Goal: Task Accomplishment & Management: Manage account settings

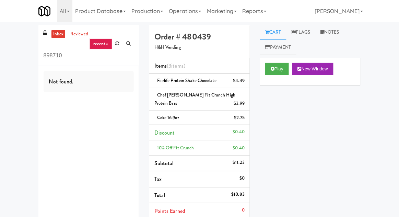
click at [122, 44] on link at bounding box center [117, 43] width 11 height 10
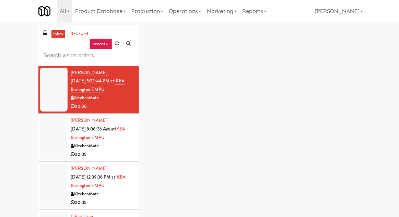
click at [12, 43] on div "inbox reviewed recent all unclear take inventory issue suspicious failed recent…" at bounding box center [199, 151] width 399 height 252
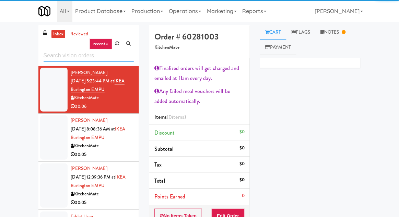
click at [56, 57] on input "text" at bounding box center [89, 55] width 90 height 13
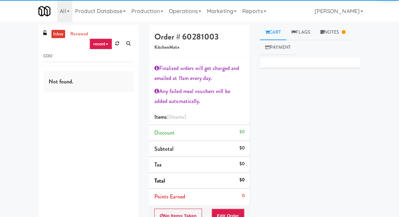
click at [394, 29] on div "inbox reviewed recent all unclear take inventory issue suspicious failed recent…" at bounding box center [199, 161] width 399 height 272
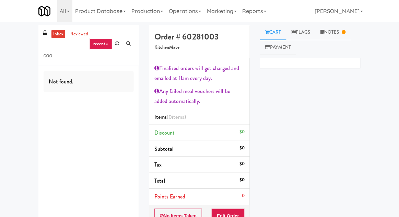
click at [323, 143] on div "Primary Flag Clear Flag if unable to determine what was taken or order not proc…" at bounding box center [310, 186] width 101 height 257
click at [77, 58] on input "coo" at bounding box center [89, 55] width 90 height 13
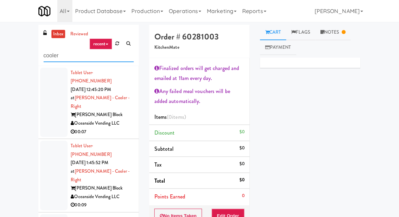
type input "cooler"
click at [44, 99] on div at bounding box center [53, 103] width 27 height 70
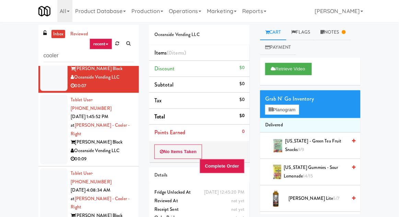
scroll to position [44, 0]
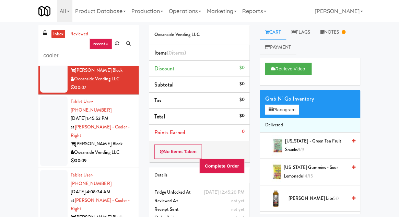
click at [51, 114] on div at bounding box center [53, 131] width 27 height 70
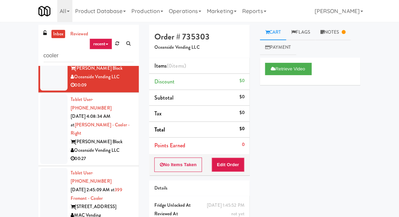
scroll to position [120, 0]
click at [60, 57] on input "cooler" at bounding box center [89, 55] width 90 height 13
click at [46, 94] on div at bounding box center [53, 129] width 27 height 70
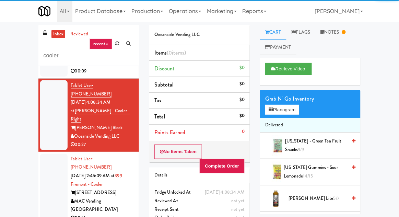
click at [49, 154] on div at bounding box center [53, 189] width 27 height 70
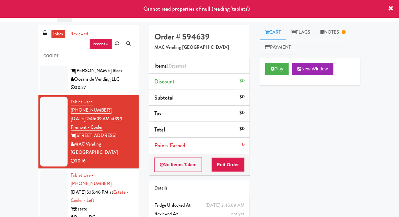
click at [50, 170] on div at bounding box center [53, 200] width 27 height 61
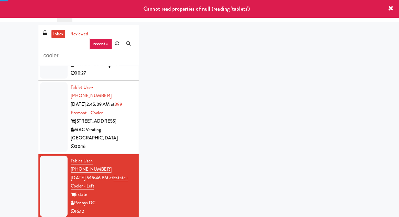
scroll to position [216, 0]
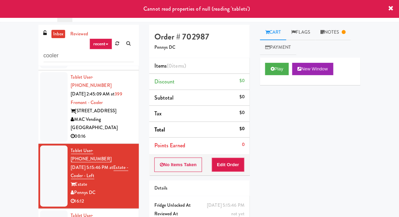
click at [341, 39] on link "Notes" at bounding box center [333, 32] width 36 height 15
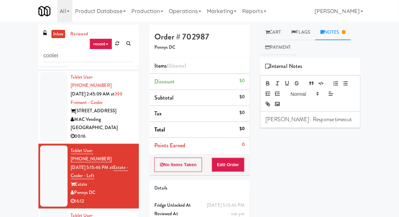
click at [278, 32] on link "Cart" at bounding box center [273, 32] width 26 height 15
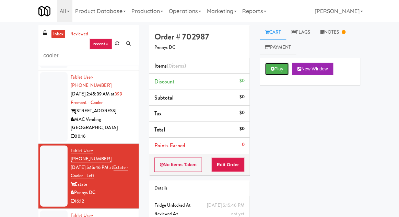
click at [280, 68] on button "Play" at bounding box center [277, 69] width 24 height 12
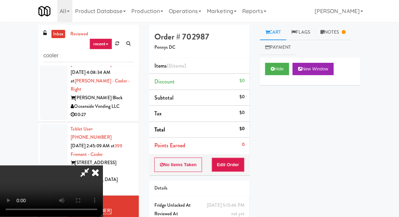
scroll to position [0, 0]
click at [241, 169] on button "Edit Order" at bounding box center [228, 165] width 33 height 14
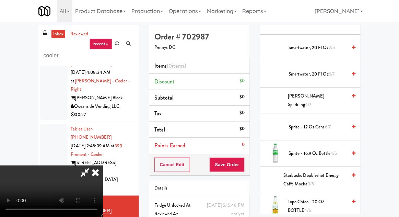
scroll to position [786, 0]
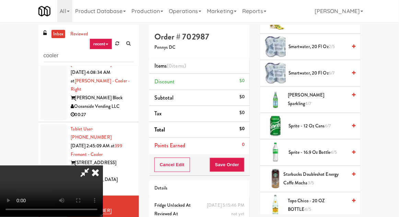
click at [344, 100] on span "[PERSON_NAME] Sparkling 4/7" at bounding box center [317, 99] width 59 height 17
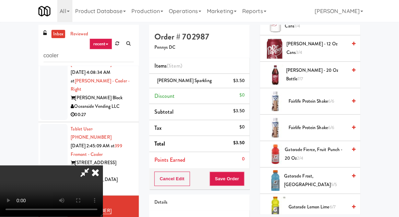
scroll to position [342, 0]
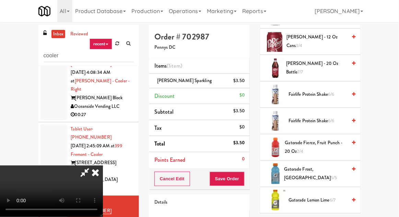
click at [309, 145] on span "Gatorade Fierce, Fruit Punch - 20 oz 2/4" at bounding box center [316, 147] width 62 height 17
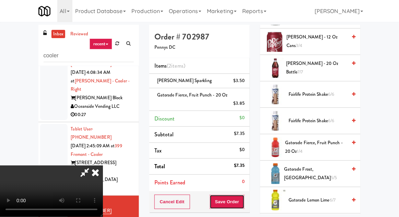
click at [244, 201] on button "Save Order" at bounding box center [227, 202] width 35 height 14
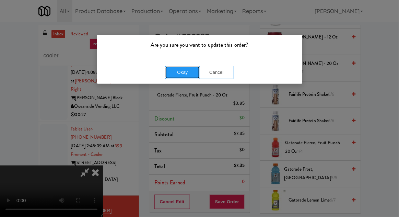
click at [173, 76] on button "Okay" at bounding box center [182, 72] width 34 height 12
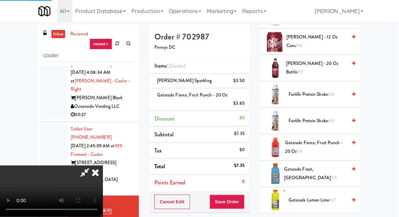
scroll to position [68, 0]
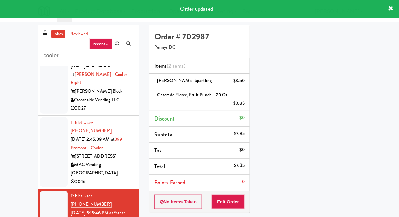
click at [54, 117] on div at bounding box center [53, 152] width 27 height 70
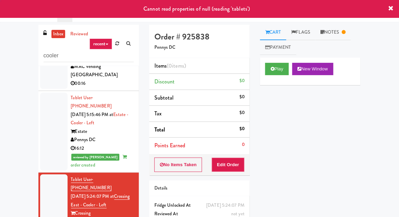
scroll to position [269, 0]
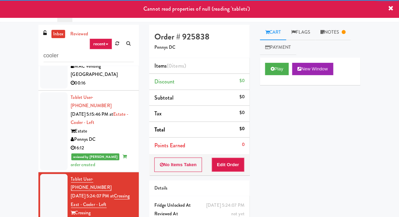
click at [275, 79] on div "Play New Window" at bounding box center [310, 71] width 101 height 27
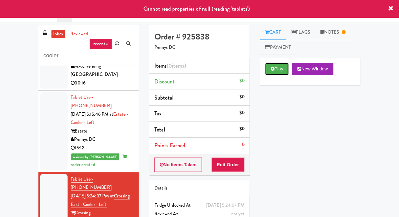
click at [282, 68] on button "Play" at bounding box center [277, 69] width 24 height 12
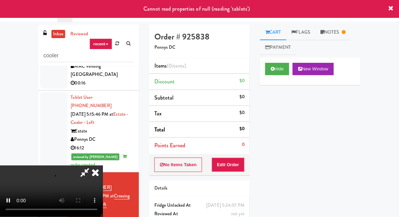
click at [347, 37] on link "Notes" at bounding box center [333, 32] width 36 height 15
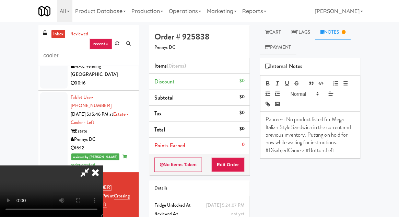
click at [103, 165] on icon at bounding box center [95, 172] width 15 height 14
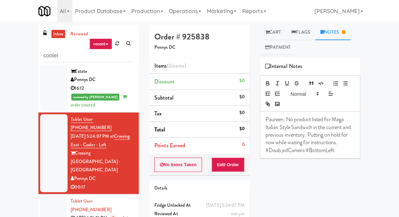
scroll to position [328, 0]
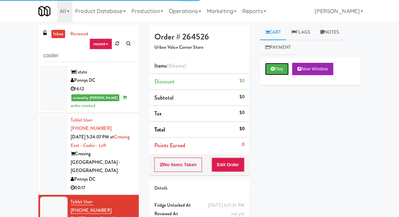
click at [268, 75] on button "Play" at bounding box center [277, 69] width 24 height 12
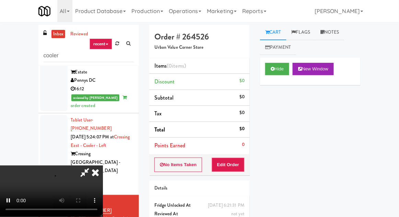
click at [331, 33] on link "Notes" at bounding box center [329, 32] width 29 height 15
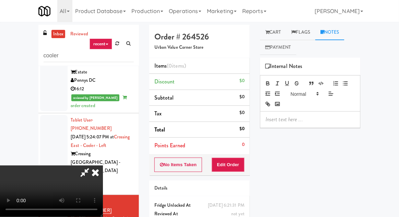
click at [280, 35] on link "Cart" at bounding box center [273, 32] width 26 height 15
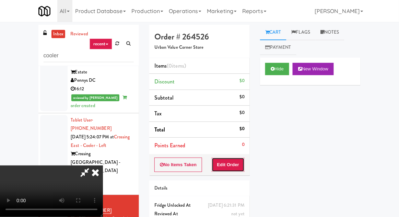
click at [244, 163] on button "Edit Order" at bounding box center [228, 165] width 33 height 14
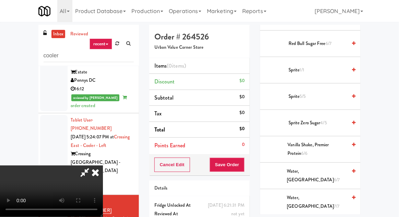
scroll to position [866, 0]
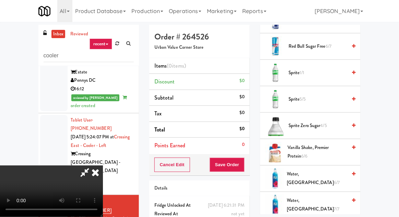
click at [345, 100] on span "Sprite 5/5" at bounding box center [318, 99] width 58 height 9
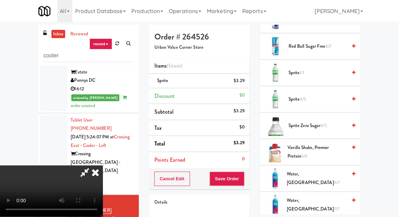
click at [249, 177] on div "Cancel Edit Save Order" at bounding box center [199, 178] width 101 height 21
click at [244, 177] on button "Save Order" at bounding box center [227, 179] width 35 height 14
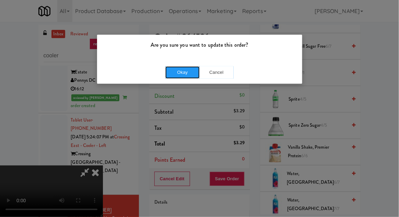
click at [170, 68] on button "Okay" at bounding box center [182, 72] width 34 height 12
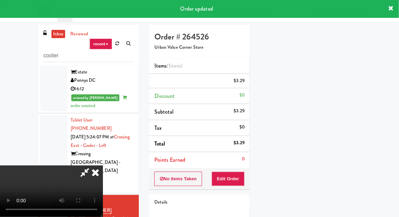
scroll to position [68, 0]
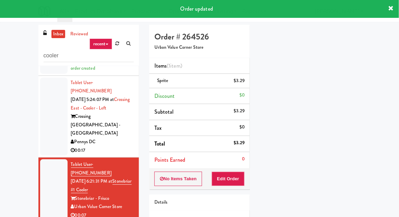
scroll to position [367, 0]
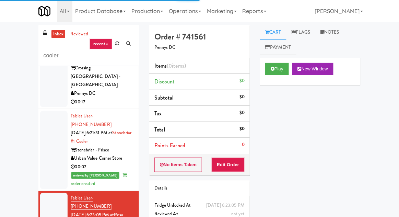
scroll to position [415, 0]
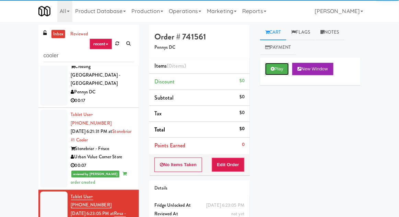
click at [282, 72] on button "Play" at bounding box center [277, 69] width 24 height 12
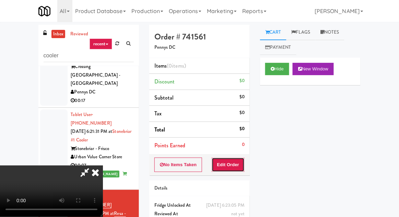
click at [238, 169] on button "Edit Order" at bounding box center [228, 165] width 33 height 14
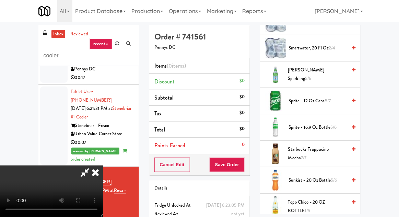
scroll to position [834, 0]
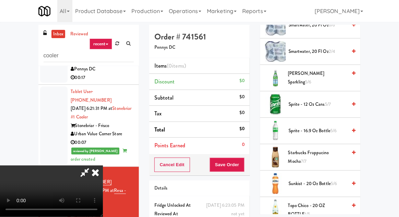
click at [333, 102] on span "Sprite - 12 oz cans 5/7" at bounding box center [318, 104] width 58 height 9
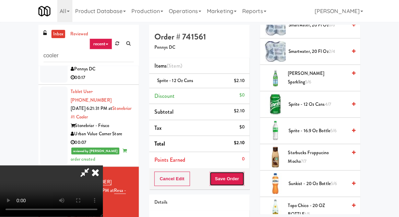
click at [245, 180] on button "Save Order" at bounding box center [227, 179] width 35 height 14
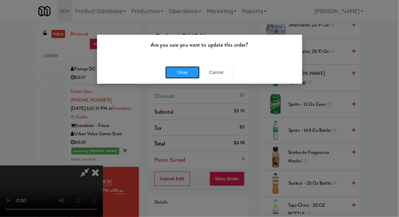
click at [172, 74] on button "Okay" at bounding box center [182, 72] width 34 height 12
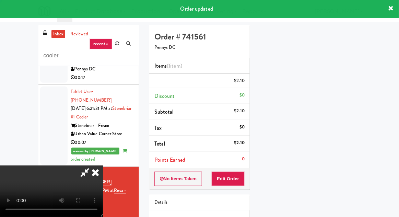
scroll to position [68, 0]
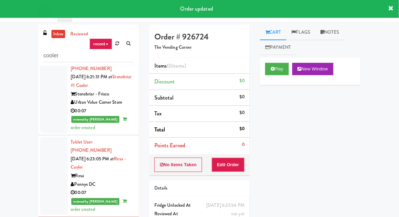
scroll to position [470, 0]
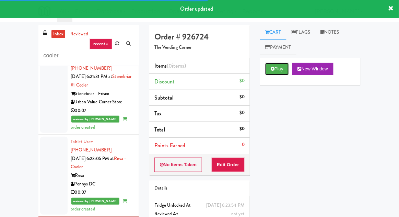
click at [281, 65] on button "Play" at bounding box center [277, 69] width 24 height 12
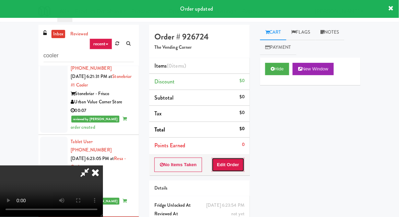
click at [238, 166] on button "Edit Order" at bounding box center [228, 165] width 33 height 14
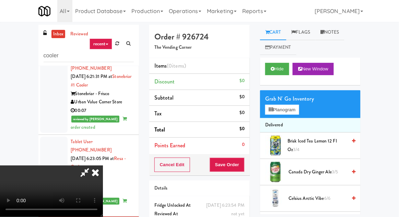
click at [399, 128] on div "inbox reviewed recent all unclear take inventory issue suspicious failed recent…" at bounding box center [199, 151] width 399 height 252
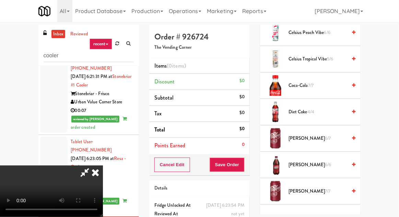
scroll to position [190, 0]
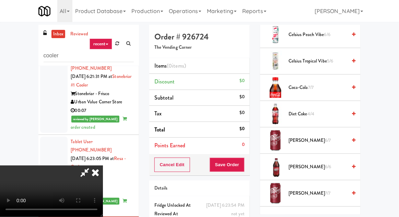
click at [331, 113] on span "Diet Coke 4/4" at bounding box center [318, 114] width 58 height 9
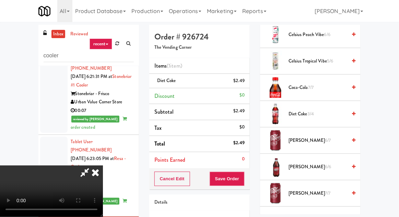
click at [249, 185] on div "Cancel Edit Save Order" at bounding box center [199, 178] width 101 height 21
click at [251, 170] on div "Order # 926724 The Vending Corner Items (1 item ) Diet Coke $2.49 Discount $0 S…" at bounding box center [199, 142] width 111 height 235
click at [250, 177] on div "Cancel Edit Save Order" at bounding box center [199, 178] width 101 height 21
click at [249, 174] on div "Cancel Edit Save Order" at bounding box center [199, 178] width 101 height 21
click at [243, 172] on button "Save Order" at bounding box center [227, 179] width 35 height 14
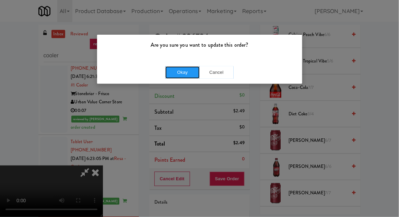
click at [169, 67] on button "Okay" at bounding box center [182, 72] width 34 height 12
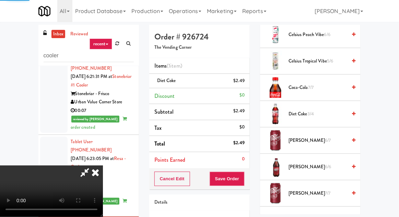
scroll to position [68, 0]
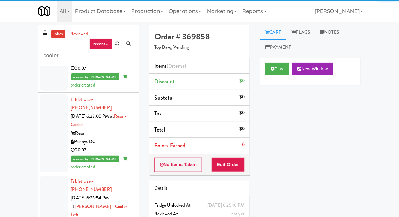
scroll to position [512, 0]
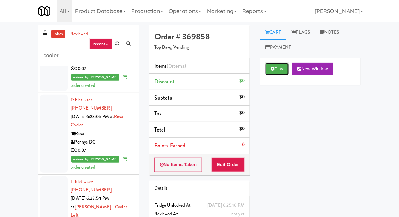
click at [279, 69] on button "Play" at bounding box center [277, 69] width 24 height 12
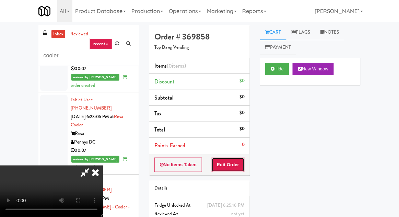
click at [238, 165] on button "Edit Order" at bounding box center [228, 165] width 33 height 14
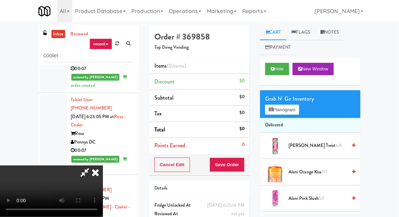
click at [399, 13] on nav "Toggle navigation All 901 Smrt Mrkt [URL][DOMAIN_NAME] 9518002 [GEOGRAPHIC_DATA…" at bounding box center [199, 11] width 399 height 22
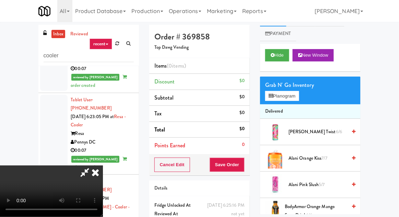
scroll to position [18, 0]
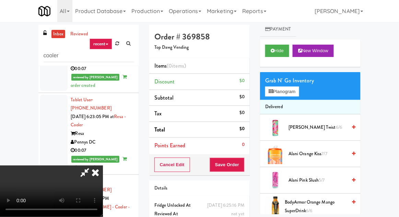
click at [310, 130] on span "[PERSON_NAME] Twist 6/6" at bounding box center [318, 127] width 58 height 9
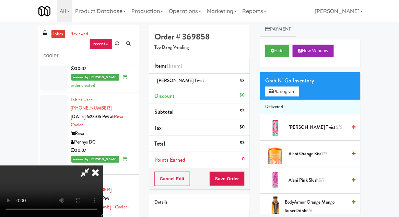
click at [250, 84] on li "[PERSON_NAME] Twist $3" at bounding box center [199, 81] width 101 height 14
click at [247, 80] on link at bounding box center [244, 83] width 6 height 9
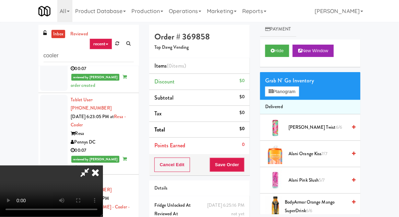
click at [303, 181] on span "Alani Pink Slush 5/7" at bounding box center [318, 180] width 58 height 9
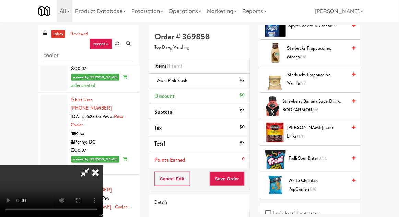
scroll to position [843, 0]
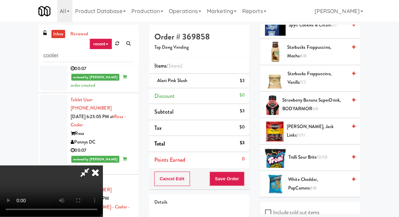
click at [307, 181] on span "White Cheddar, PopCorners 8/8" at bounding box center [318, 183] width 59 height 17
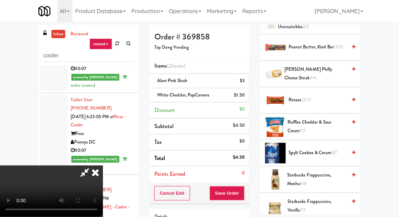
scroll to position [714, 0]
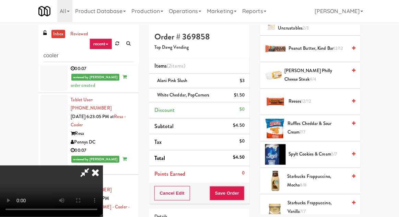
click at [319, 125] on span "Ruffles Cheddar & Sour Cream 7/7" at bounding box center [317, 127] width 59 height 17
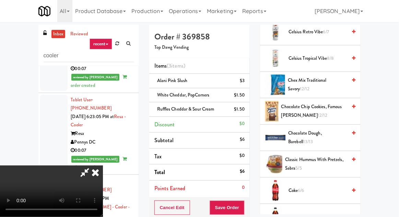
scroll to position [271, 0]
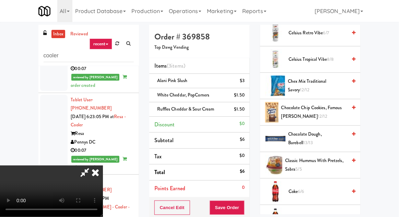
click at [322, 115] on span "Chocolate Chip Cookies, Famous [PERSON_NAME] 12/12" at bounding box center [315, 112] width 66 height 17
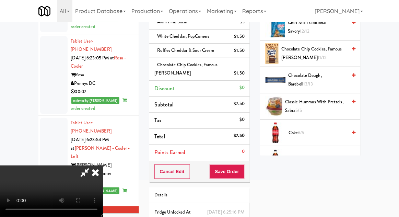
scroll to position [68, 0]
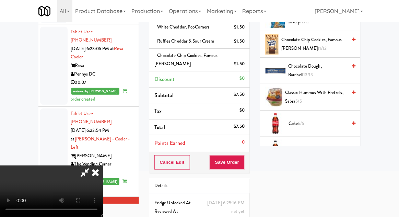
click at [253, 165] on div "Order # 369858 Top Dawg Vending Items (4 items ) Alani Pink Slush $3 White Ched…" at bounding box center [199, 100] width 111 height 286
click at [245, 164] on button "Save Order" at bounding box center [227, 162] width 35 height 14
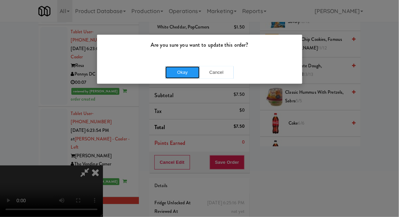
click at [171, 73] on button "Okay" at bounding box center [182, 72] width 34 height 12
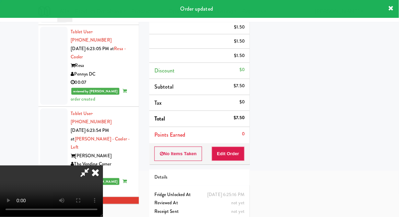
scroll to position [0, 0]
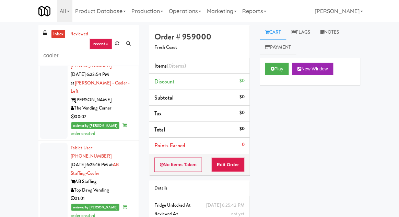
scroll to position [637, 0]
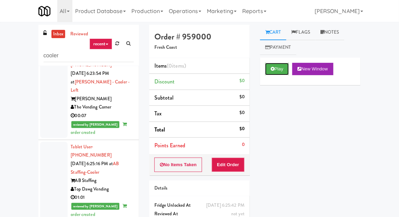
click at [285, 65] on button "Play" at bounding box center [277, 69] width 24 height 12
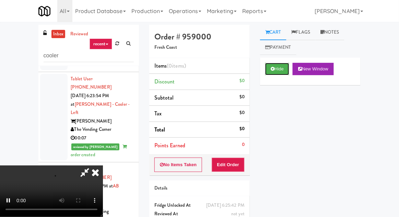
scroll to position [614, 0]
click at [244, 168] on button "Edit Order" at bounding box center [228, 165] width 33 height 14
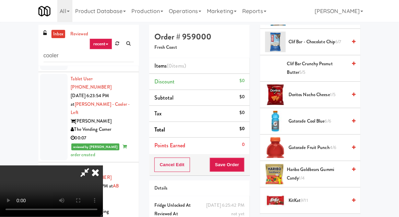
scroll to position [185, 0]
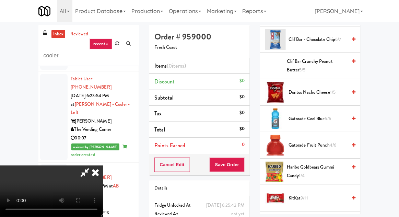
click at [318, 145] on span "Gatorade Fruit Punch 4/6" at bounding box center [318, 145] width 58 height 9
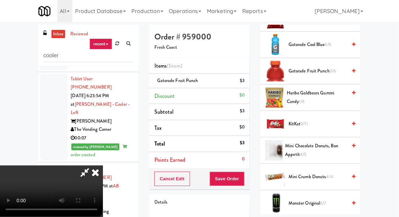
scroll to position [261, 0]
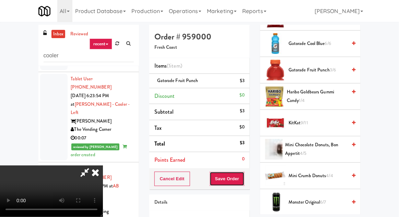
click at [242, 180] on button "Save Order" at bounding box center [227, 179] width 35 height 14
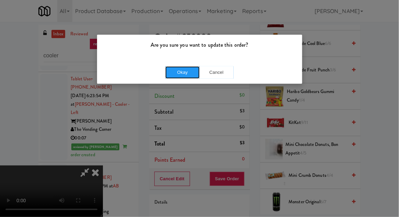
click at [175, 74] on button "Okay" at bounding box center [182, 72] width 34 height 12
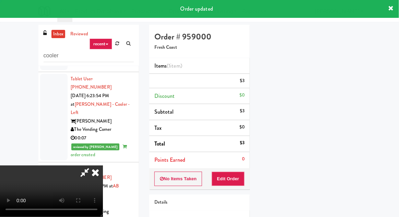
scroll to position [68, 0]
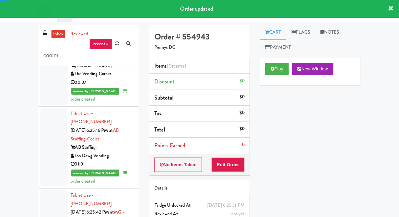
scroll to position [671, 0]
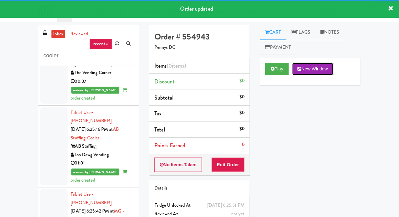
click at [294, 66] on button "New Window" at bounding box center [312, 69] width 41 height 12
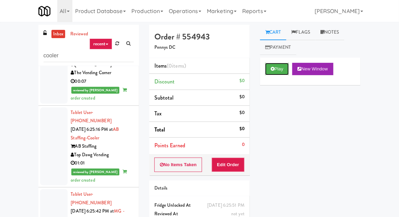
click at [287, 64] on button "Play" at bounding box center [277, 69] width 24 height 12
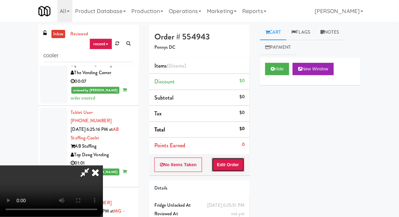
click at [244, 162] on button "Edit Order" at bounding box center [228, 165] width 33 height 14
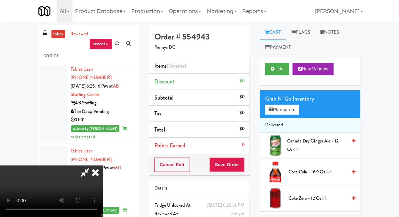
scroll to position [0, 0]
click at [298, 109] on button "Planogram" at bounding box center [282, 110] width 34 height 10
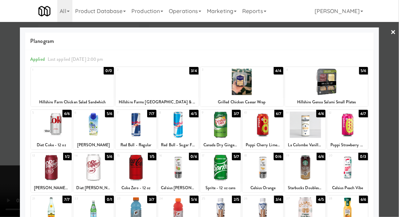
click at [277, 82] on div at bounding box center [241, 82] width 83 height 26
click at [15, 118] on div at bounding box center [199, 108] width 399 height 217
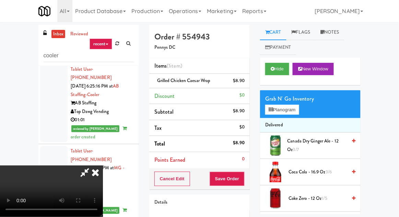
click at [250, 181] on div "Cancel Edit Save Order" at bounding box center [199, 178] width 101 height 21
click at [249, 176] on div "Cancel Edit Save Order" at bounding box center [199, 178] width 101 height 21
click at [155, 53] on div "Order # 554943 Pennys DC" at bounding box center [199, 41] width 101 height 33
click at [244, 179] on button "Save Order" at bounding box center [227, 179] width 35 height 14
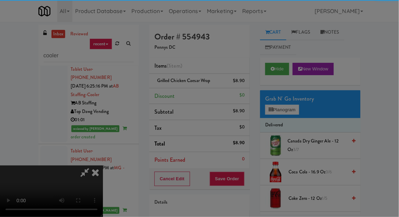
click at [0, 0] on div "Are you sure you want to update this order? Okay Cancel" at bounding box center [0, 0] width 0 height 0
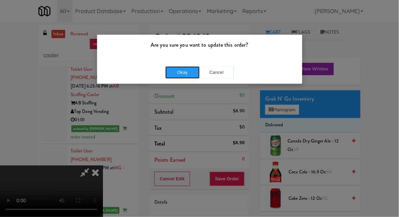
click at [183, 75] on button "Okay" at bounding box center [182, 72] width 34 height 12
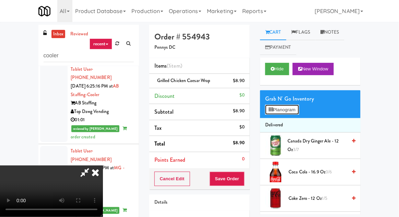
click at [294, 106] on button "Planogram" at bounding box center [282, 110] width 34 height 10
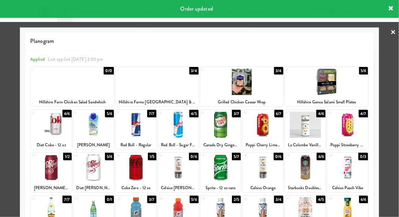
click at [396, 88] on div at bounding box center [199, 108] width 399 height 217
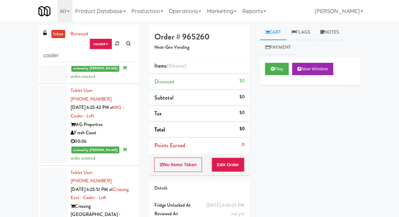
scroll to position [779, 0]
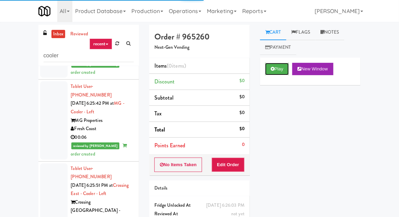
click at [282, 67] on button "Play" at bounding box center [277, 69] width 24 height 12
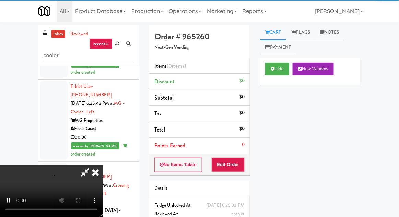
click at [253, 158] on div "Order # 965260 Next-Gen Vending Items (0 items ) Discount $0 Subtotal $0 Tax $0…" at bounding box center [199, 135] width 111 height 221
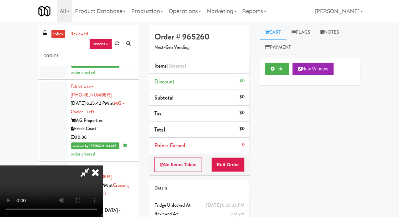
click at [252, 162] on div "Order # 965260 Next-Gen Vending Items (0 items ) Discount $0 Subtotal $0 Tax $0…" at bounding box center [199, 135] width 111 height 221
click at [249, 165] on div "No Items Taken Edit Order" at bounding box center [199, 164] width 101 height 21
click at [244, 164] on button "Edit Order" at bounding box center [228, 165] width 33 height 14
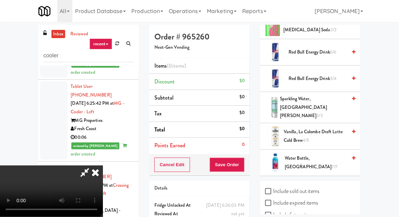
scroll to position [4, 0]
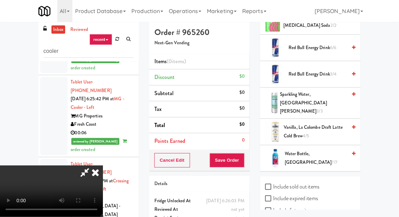
click at [325, 102] on span "Sparkling Water, [GEOGRAPHIC_DATA][PERSON_NAME] 3/3" at bounding box center [313, 102] width 67 height 25
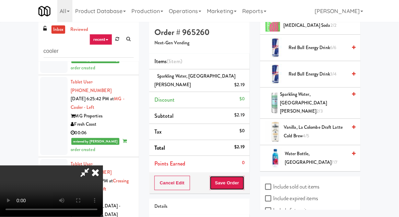
click at [245, 176] on button "Save Order" at bounding box center [227, 183] width 35 height 14
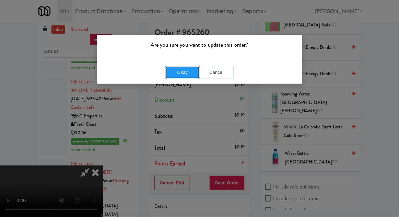
click at [170, 76] on button "Okay" at bounding box center [182, 72] width 34 height 12
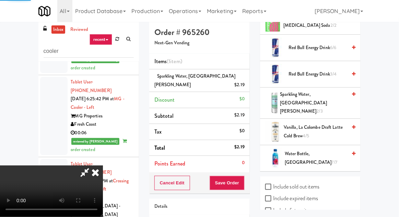
scroll to position [68, 0]
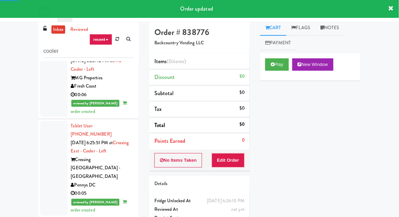
scroll to position [817, 0]
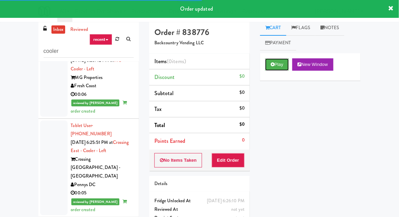
click at [281, 63] on button "Play" at bounding box center [277, 64] width 24 height 12
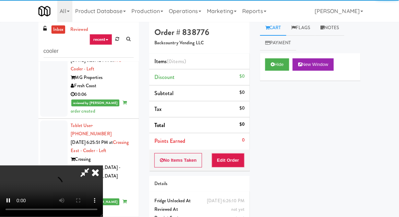
click at [251, 157] on div "Order # 838776 Backcountry Vending LLC Items (0 items ) Discount $0 Subtotal $0…" at bounding box center [199, 130] width 111 height 221
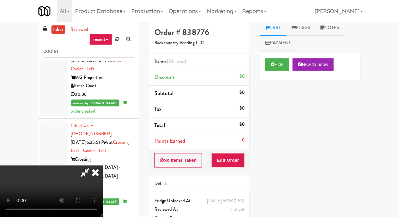
click at [249, 159] on div "No Items Taken Edit Order" at bounding box center [199, 160] width 101 height 21
click at [243, 162] on button "Edit Order" at bounding box center [228, 160] width 33 height 14
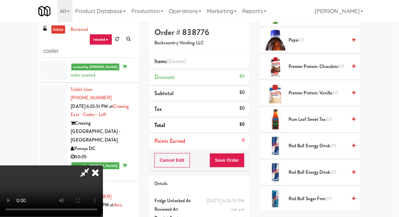
scroll to position [734, 0]
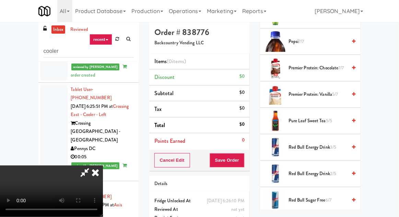
click at [315, 119] on span "Pure Leaf Sweet Tea 5/5" at bounding box center [318, 121] width 58 height 9
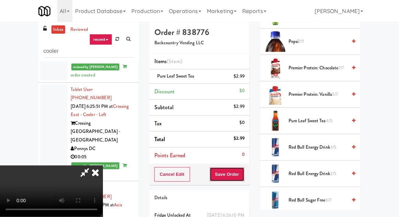
click at [242, 179] on button "Save Order" at bounding box center [227, 174] width 35 height 14
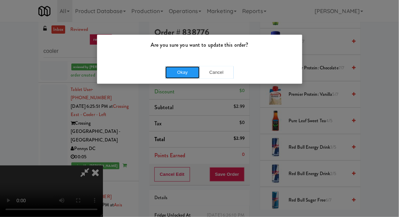
click at [179, 74] on button "Okay" at bounding box center [182, 72] width 34 height 12
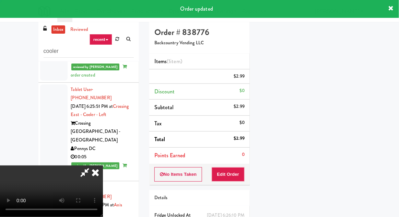
scroll to position [68, 0]
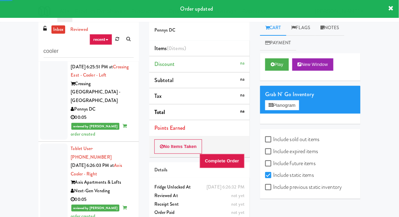
scroll to position [894, 0]
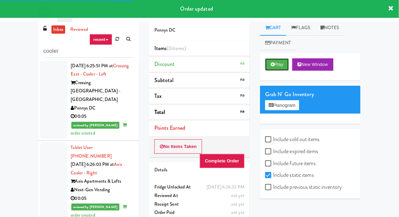
click at [283, 67] on button "Play" at bounding box center [277, 64] width 24 height 12
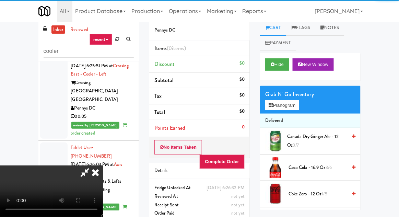
click at [330, 32] on link "Notes" at bounding box center [329, 27] width 29 height 15
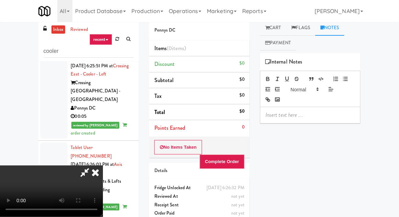
click at [278, 34] on link "Cart" at bounding box center [273, 27] width 26 height 15
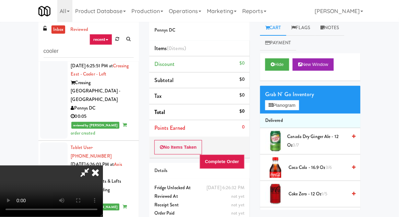
click at [103, 165] on icon at bounding box center [95, 172] width 15 height 14
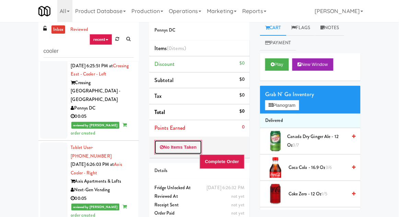
click at [171, 151] on button "No Items Taken" at bounding box center [178, 147] width 48 height 14
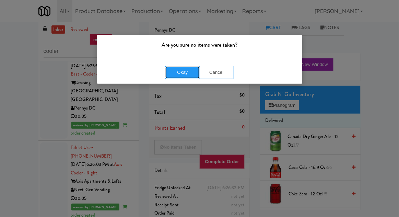
click at [175, 71] on button "Okay" at bounding box center [182, 72] width 34 height 12
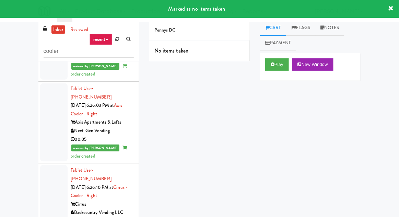
scroll to position [957, 0]
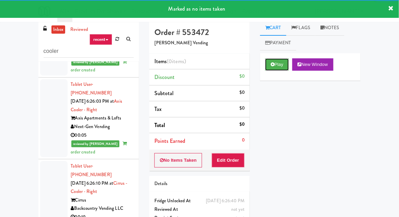
click at [280, 65] on button "Play" at bounding box center [277, 64] width 24 height 12
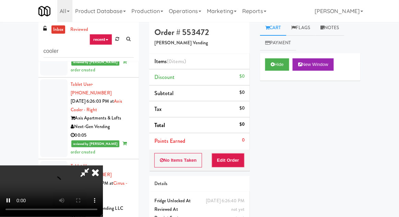
click at [249, 158] on div "No Items Taken Edit Order" at bounding box center [199, 160] width 101 height 21
click at [244, 160] on button "Edit Order" at bounding box center [228, 160] width 33 height 14
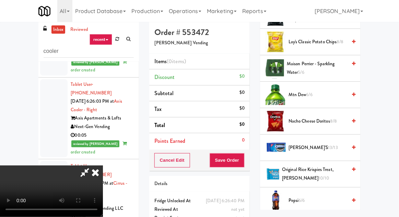
scroll to position [602, 0]
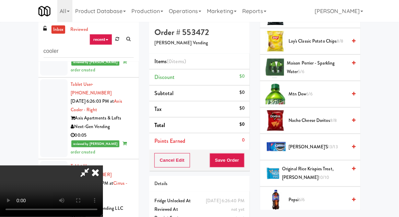
click at [308, 125] on li "Nacho Cheese Doritos 8/8" at bounding box center [310, 120] width 101 height 26
click at [310, 121] on span "Nacho Cheese Doritos 8/8" at bounding box center [318, 120] width 58 height 9
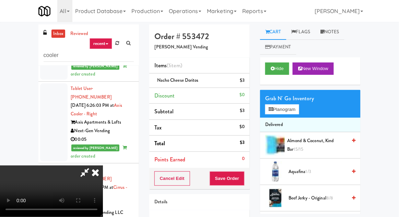
scroll to position [0, 0]
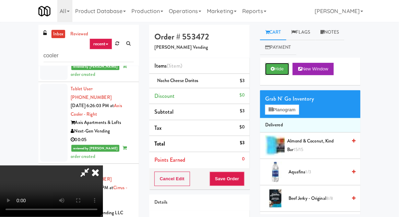
click at [289, 67] on button "Hide" at bounding box center [277, 69] width 24 height 12
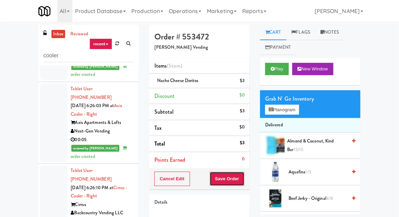
click at [230, 180] on button "Save Order" at bounding box center [227, 179] width 35 height 14
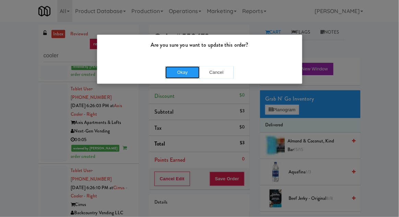
click at [190, 78] on button "Okay" at bounding box center [182, 72] width 34 height 12
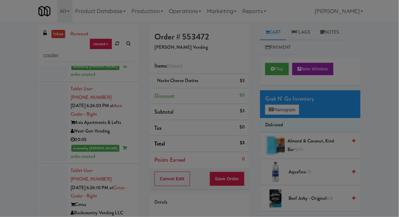
click at [288, 114] on div at bounding box center [199, 108] width 399 height 217
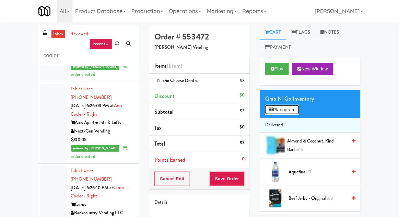
click at [292, 110] on button "Planogram" at bounding box center [282, 110] width 34 height 10
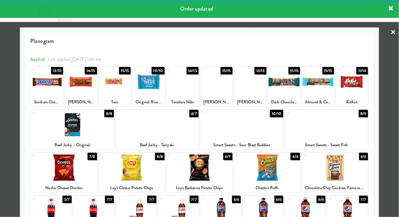
click at [389, 81] on div at bounding box center [199, 108] width 399 height 217
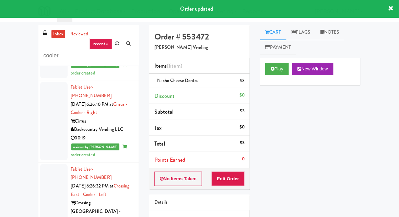
scroll to position [1038, 0]
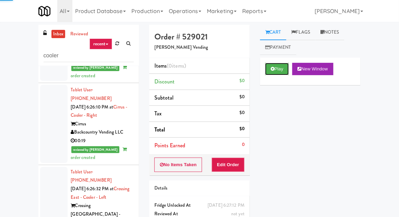
click at [282, 72] on button "Play" at bounding box center [277, 69] width 24 height 12
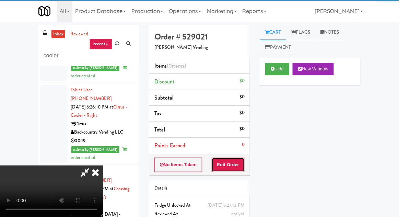
click at [245, 163] on button "Edit Order" at bounding box center [228, 165] width 33 height 14
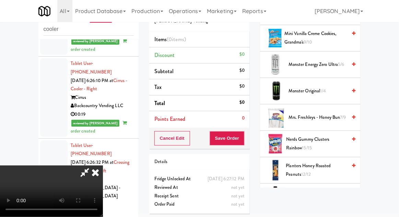
scroll to position [467, 0]
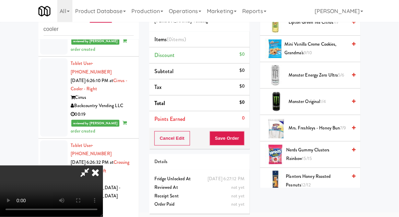
click at [316, 129] on span "Mrs. Freshleys - Honey Bun 7/9" at bounding box center [318, 128] width 58 height 9
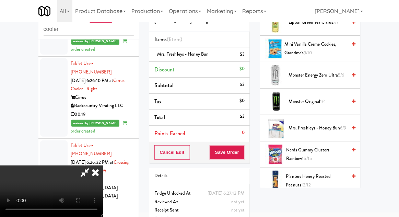
click at [248, 157] on div "Cancel Edit Save Order" at bounding box center [199, 152] width 101 height 21
click at [244, 152] on button "Save Order" at bounding box center [227, 152] width 35 height 14
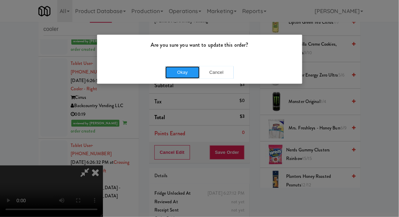
click at [196, 77] on button "Okay" at bounding box center [182, 72] width 34 height 12
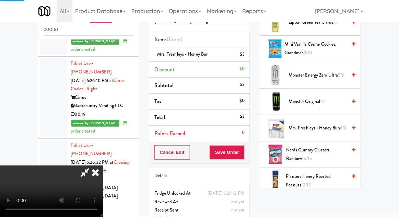
scroll to position [68, 0]
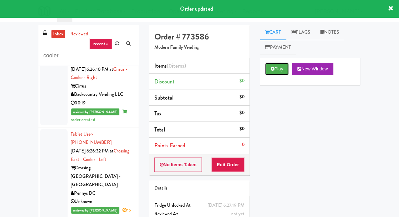
click at [285, 74] on button "Play" at bounding box center [277, 69] width 24 height 12
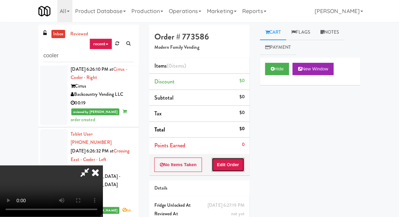
click at [243, 162] on button "Edit Order" at bounding box center [228, 165] width 33 height 14
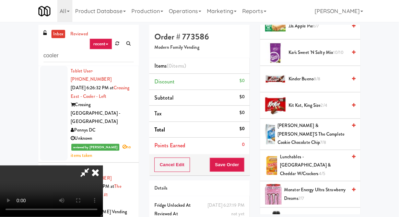
scroll to position [463, 0]
click at [291, 131] on span "[PERSON_NAME] & [PERSON_NAME]'s The Complete Cookie Chocolate Chip 7/8" at bounding box center [312, 133] width 69 height 25
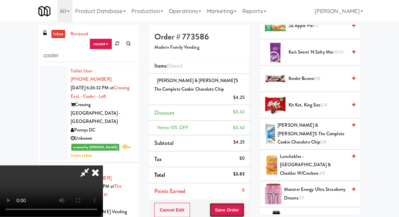
click at [244, 203] on button "Save Order" at bounding box center [227, 210] width 35 height 14
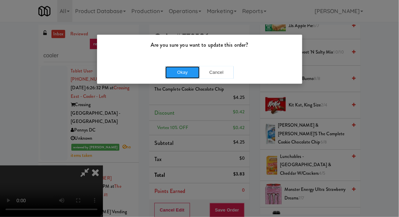
click at [176, 76] on button "Okay" at bounding box center [182, 72] width 34 height 12
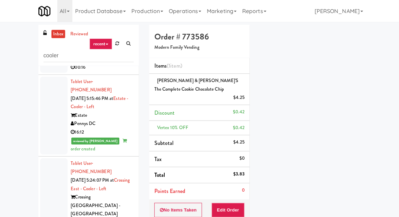
scroll to position [285, 0]
click at [46, 158] on div at bounding box center [53, 197] width 27 height 78
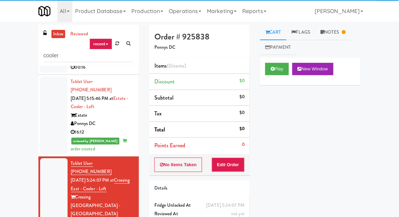
click at [288, 79] on div "Play New Window" at bounding box center [310, 71] width 101 height 27
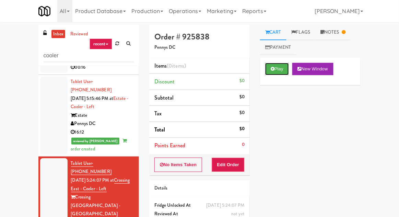
click at [279, 74] on button "Play" at bounding box center [277, 69] width 24 height 12
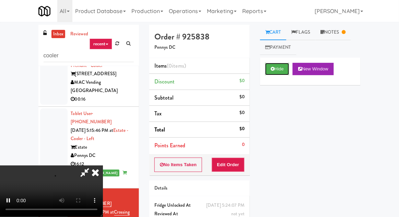
scroll to position [248, 0]
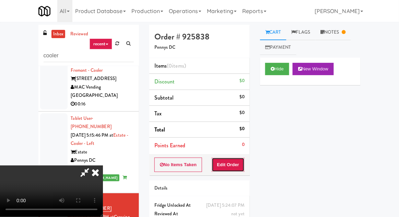
click at [243, 159] on button "Edit Order" at bounding box center [228, 165] width 33 height 14
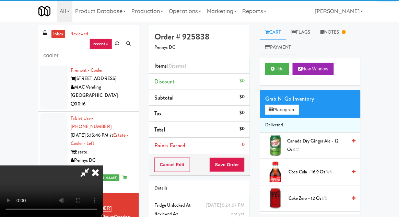
click at [394, 2] on nav "Toggle navigation All 901 Smrt Mrkt [URL][DOMAIN_NAME] 9518002 [GEOGRAPHIC_DATA…" at bounding box center [199, 11] width 399 height 22
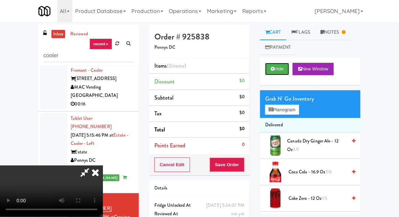
click at [285, 71] on button "Hide" at bounding box center [277, 69] width 24 height 12
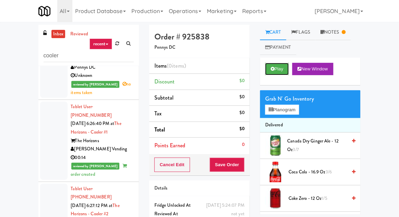
scroll to position [1200, 0]
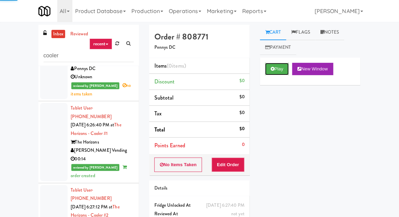
click at [281, 71] on button "Play" at bounding box center [277, 69] width 24 height 12
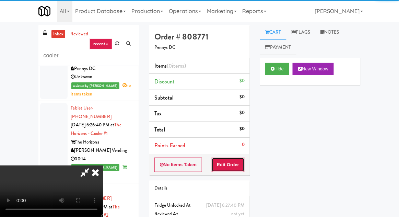
click at [243, 162] on button "Edit Order" at bounding box center [228, 165] width 33 height 14
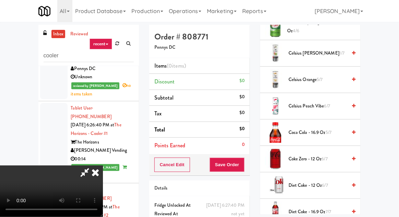
scroll to position [172, 0]
click at [293, 134] on span "Coca Cola - 16.9 oz 5/7" at bounding box center [318, 132] width 58 height 9
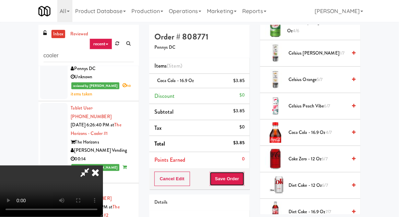
click at [244, 178] on button "Save Order" at bounding box center [227, 179] width 35 height 14
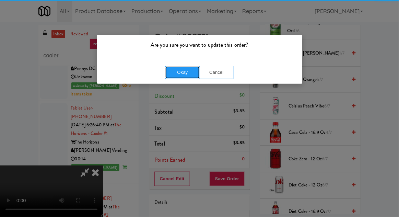
click at [181, 76] on button "Okay" at bounding box center [182, 72] width 34 height 12
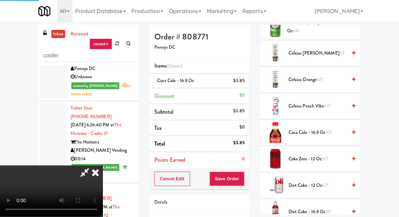
scroll to position [68, 0]
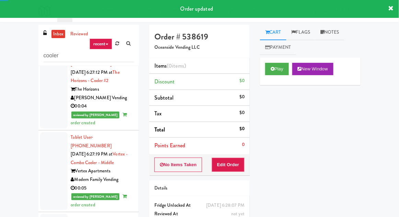
scroll to position [1335, 0]
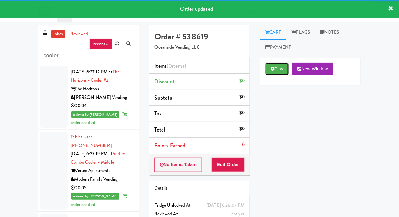
click at [282, 70] on button "Play" at bounding box center [277, 69] width 24 height 12
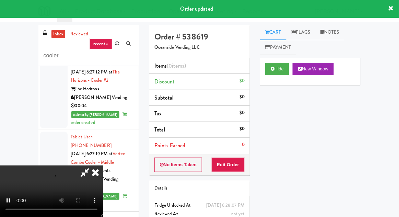
click at [250, 162] on div "No Items Taken Edit Order" at bounding box center [199, 164] width 101 height 21
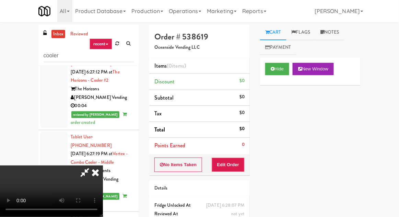
click at [258, 154] on div "Cart Flags Notes Payment Hide New Window Primary Flag Clear Flag if unable to d…" at bounding box center [310, 119] width 111 height 189
click at [255, 162] on div "Cart Flags Notes Payment Hide New Window Primary Flag Clear Flag if unable to d…" at bounding box center [310, 119] width 111 height 189
click at [249, 163] on div "No Items Taken Edit Order" at bounding box center [199, 164] width 101 height 21
click at [243, 164] on button "Edit Order" at bounding box center [228, 165] width 33 height 14
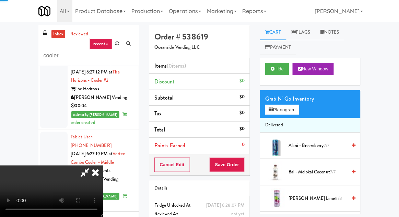
click at [352, 12] on link "[PERSON_NAME]" at bounding box center [339, 11] width 54 height 22
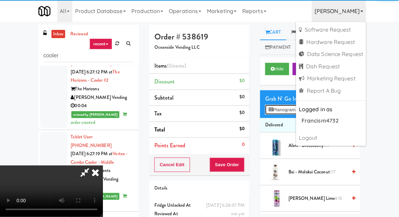
click at [286, 111] on button "Planogram" at bounding box center [282, 110] width 34 height 10
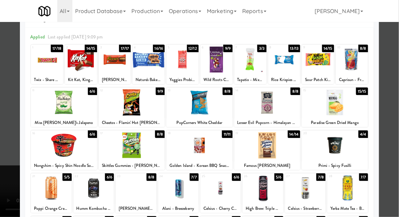
scroll to position [23, 0]
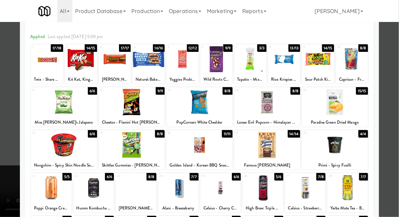
click at [53, 195] on div at bounding box center [51, 188] width 41 height 26
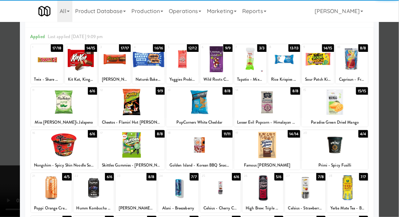
click at [26, 185] on div "Applied Last applied [DATE] 9:09 pm 1 17/18 Twix - Share Size 2 14/15 Kit Kat, …" at bounding box center [199, 168] width 349 height 282
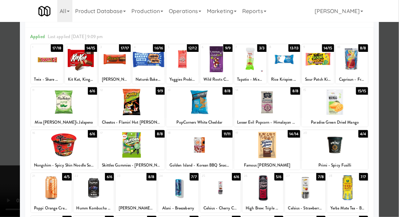
click at [19, 184] on div at bounding box center [199, 108] width 399 height 217
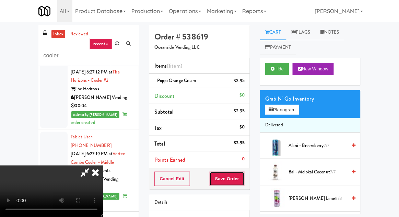
click at [244, 183] on button "Save Order" at bounding box center [227, 179] width 35 height 14
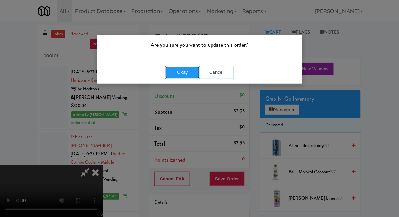
click at [169, 78] on button "Okay" at bounding box center [182, 72] width 34 height 12
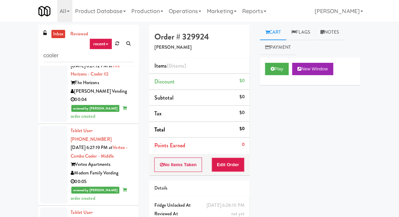
scroll to position [1342, 0]
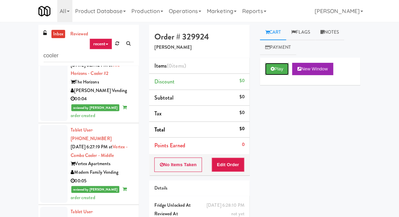
click at [282, 75] on button "Play" at bounding box center [277, 69] width 24 height 12
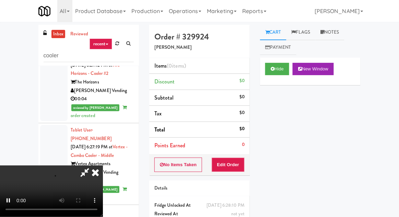
click at [246, 175] on div "Order # 329924 Davey Vending Items (0 items ) Discount $0 Subtotal $0 Tax $0 To…" at bounding box center [199, 135] width 111 height 221
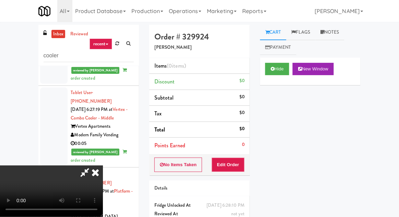
scroll to position [1381, 0]
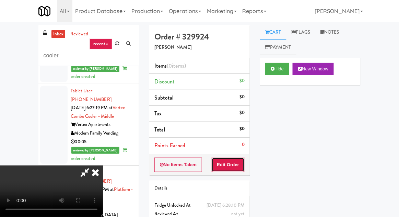
click at [244, 168] on button "Edit Order" at bounding box center [228, 165] width 33 height 14
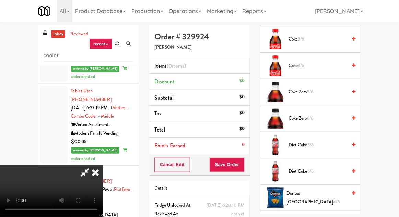
scroll to position [269, 0]
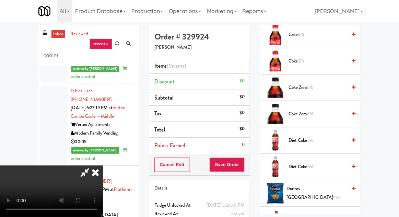
click at [339, 112] on span "Coke Zero 6/6" at bounding box center [318, 114] width 58 height 9
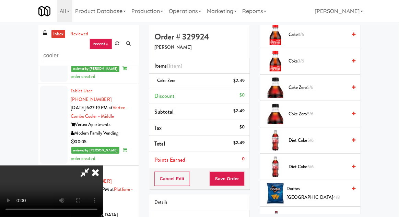
click at [353, 57] on link at bounding box center [353, 61] width 3 height 9
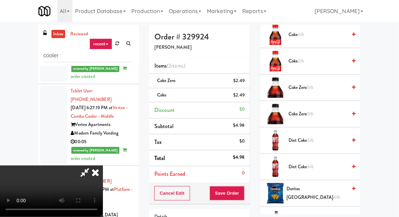
click at [314, 165] on span "6/6" at bounding box center [311, 166] width 6 height 7
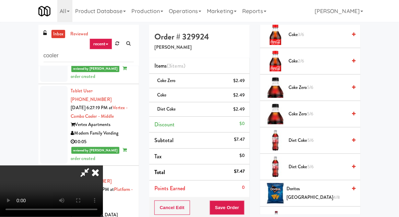
click at [242, 96] on div "$2.49" at bounding box center [239, 95] width 11 height 9
click at [241, 97] on link at bounding box center [244, 98] width 6 height 9
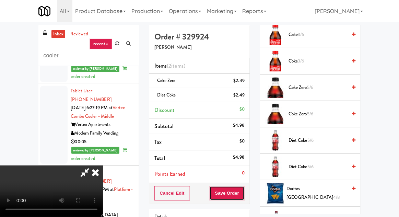
click at [244, 195] on button "Save Order" at bounding box center [227, 193] width 35 height 14
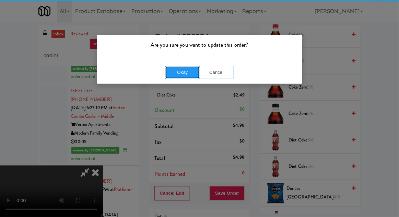
click at [174, 67] on button "Okay" at bounding box center [182, 72] width 34 height 12
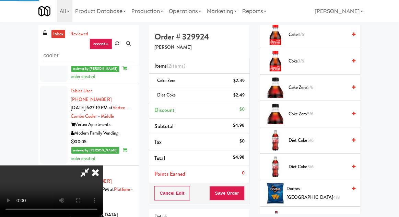
scroll to position [68, 0]
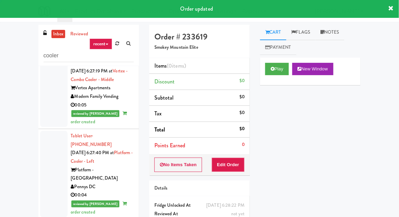
scroll to position [1418, 0]
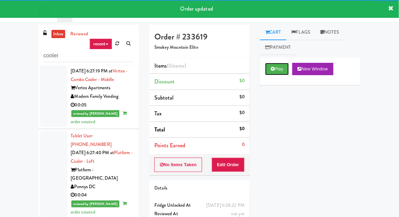
click at [283, 67] on button "Play" at bounding box center [277, 69] width 24 height 12
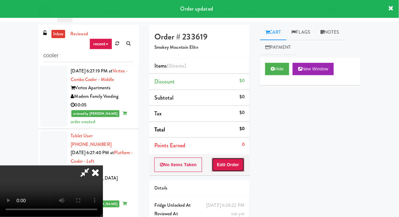
click at [244, 170] on button "Edit Order" at bounding box center [228, 165] width 33 height 14
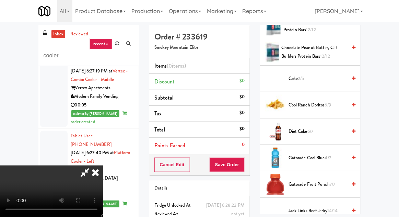
scroll to position [439, 0]
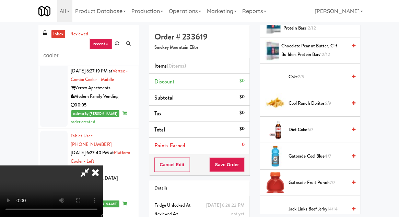
click at [310, 152] on span "Gatorade Cool Blue 4/7" at bounding box center [318, 156] width 58 height 9
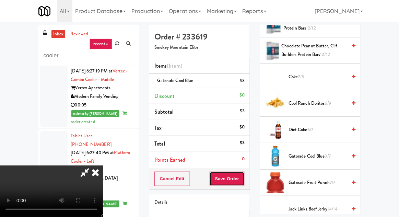
click at [245, 184] on button "Save Order" at bounding box center [227, 179] width 35 height 14
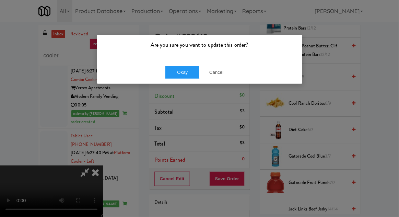
click at [192, 83] on div "Okay Cancel" at bounding box center [199, 72] width 205 height 23
click at [178, 72] on button "Okay" at bounding box center [182, 72] width 34 height 12
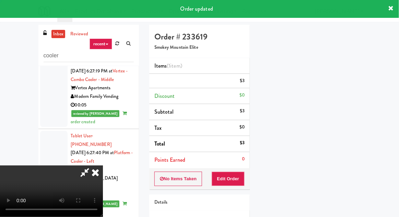
scroll to position [68, 0]
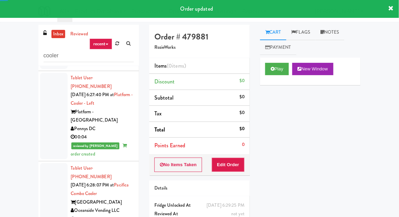
scroll to position [1479, 0]
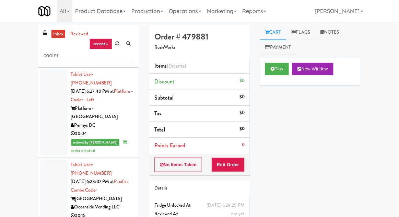
click at [282, 80] on div "Play New Window" at bounding box center [310, 71] width 101 height 27
click at [286, 71] on button "Play" at bounding box center [277, 69] width 24 height 12
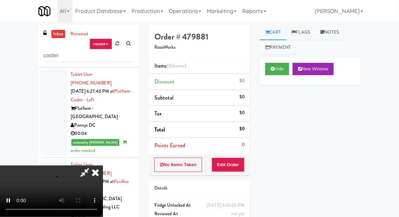
click at [251, 171] on div "Order # 479881 RozieWorks Items (0 items ) Discount $0 Subtotal $0 Tax $0 Total…" at bounding box center [199, 135] width 111 height 221
click at [249, 168] on div "No Items Taken Edit Order" at bounding box center [199, 164] width 101 height 21
click at [249, 163] on div "No Items Taken Edit Order" at bounding box center [199, 164] width 101 height 21
click at [243, 166] on button "Edit Order" at bounding box center [228, 165] width 33 height 14
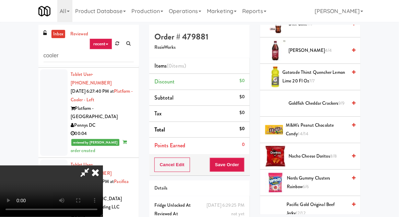
scroll to position [386, 0]
click at [312, 127] on span "M&M's Peanut Chocolate Candy 14/14" at bounding box center [316, 129] width 61 height 17
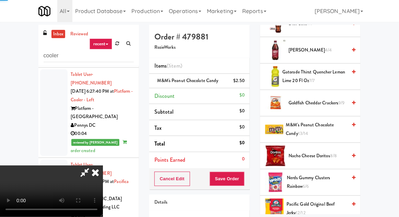
click at [309, 152] on span "Nacho Cheese Doritos 8/8" at bounding box center [318, 156] width 58 height 9
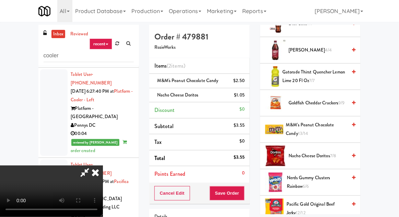
scroll to position [25, 0]
click at [307, 130] on span "M&M's Peanut Chocolate Candy 13/14" at bounding box center [316, 129] width 61 height 17
click at [247, 86] on li "M&M's Peanut Chocolate Candy (2) $5" at bounding box center [199, 81] width 101 height 14
click at [246, 83] on icon at bounding box center [245, 83] width 3 height 4
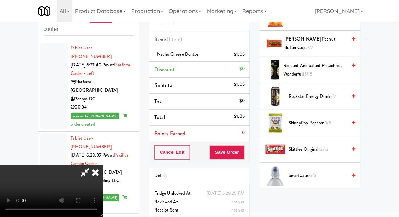
scroll to position [657, 0]
click at [312, 145] on span "Skittles Original 12/12" at bounding box center [318, 149] width 58 height 9
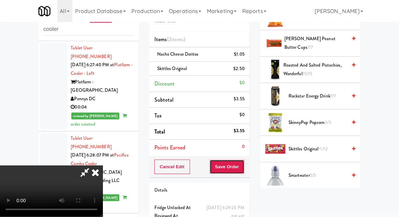
click at [244, 171] on button "Save Order" at bounding box center [227, 167] width 35 height 14
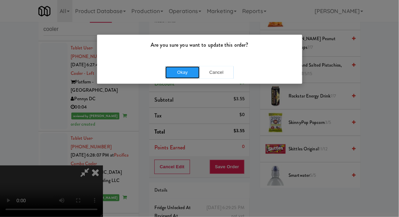
click at [176, 75] on button "Okay" at bounding box center [182, 72] width 34 height 12
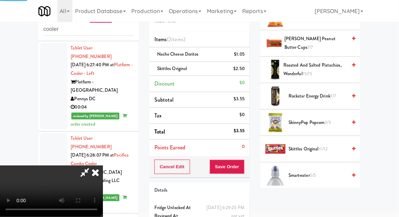
scroll to position [68, 0]
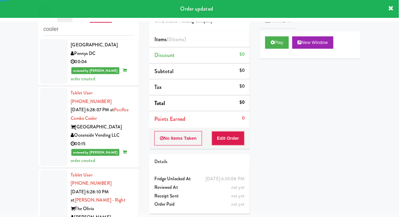
scroll to position [1527, 0]
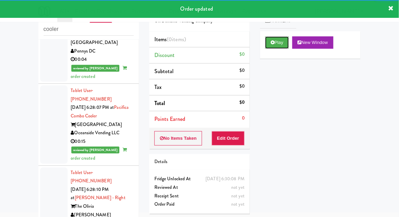
click at [287, 43] on button "Play" at bounding box center [277, 42] width 24 height 12
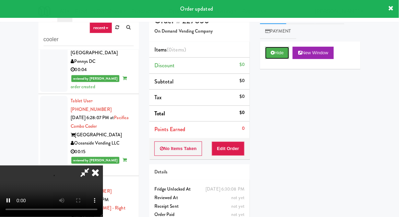
scroll to position [0, 0]
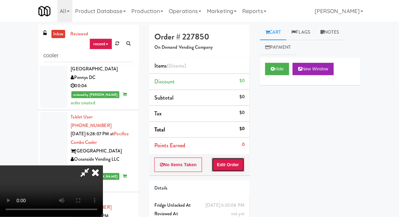
click at [239, 165] on button "Edit Order" at bounding box center [228, 165] width 33 height 14
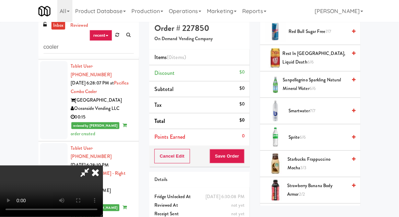
scroll to position [848, 0]
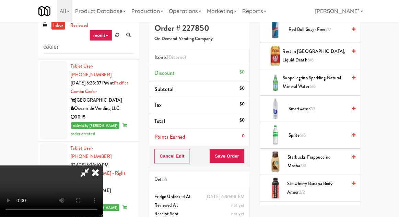
click at [314, 105] on span "7/7" at bounding box center [312, 108] width 5 height 7
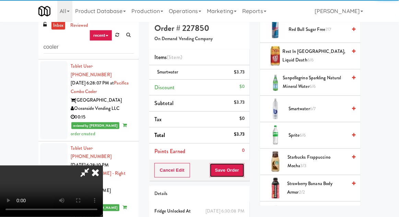
click at [244, 170] on button "Save Order" at bounding box center [227, 170] width 35 height 14
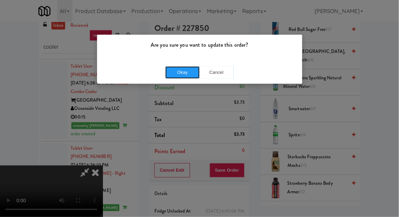
click at [173, 76] on button "Okay" at bounding box center [182, 72] width 34 height 12
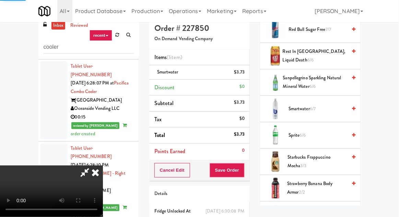
scroll to position [68, 0]
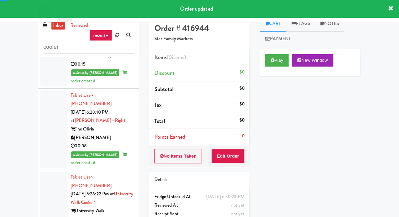
scroll to position [1622, 0]
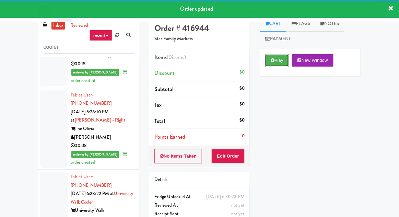
click at [280, 64] on button "Play" at bounding box center [277, 60] width 24 height 12
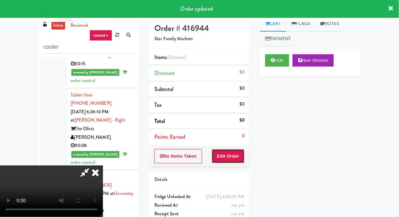
click at [244, 158] on button "Edit Order" at bounding box center [228, 156] width 33 height 14
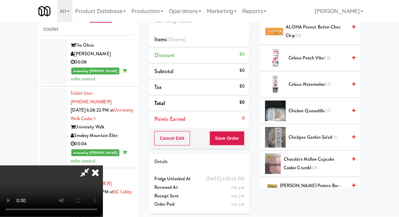
scroll to position [141, 0]
click at [300, 157] on span "Chocolate Mallow Cupcake Cookie Crumbl 3/4" at bounding box center [315, 163] width 63 height 17
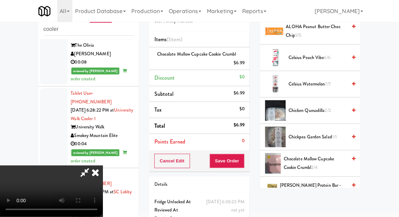
click at [345, 59] on span "Celsius Peach Vibe 6/6" at bounding box center [318, 58] width 58 height 9
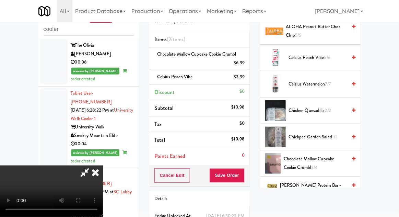
click at [240, 84] on li "Discount $0" at bounding box center [199, 92] width 101 height 16
click at [242, 81] on li "Celsius Peach Vibe $3.99" at bounding box center [199, 77] width 101 height 14
click at [243, 82] on link at bounding box center [244, 80] width 6 height 9
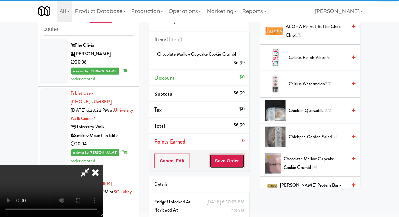
click at [244, 159] on button "Save Order" at bounding box center [227, 161] width 35 height 14
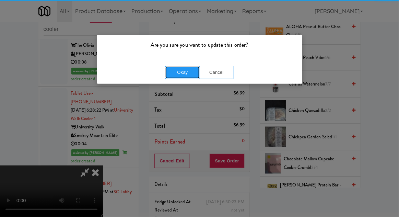
click at [186, 77] on button "Okay" at bounding box center [182, 72] width 34 height 12
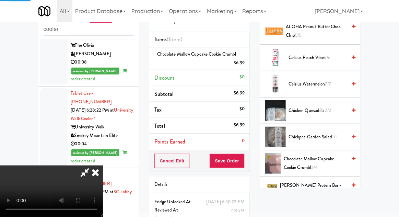
scroll to position [68, 0]
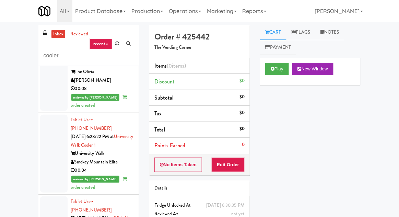
click at [279, 79] on div "Play New Window" at bounding box center [310, 71] width 101 height 27
click at [279, 72] on button "Play" at bounding box center [277, 69] width 24 height 12
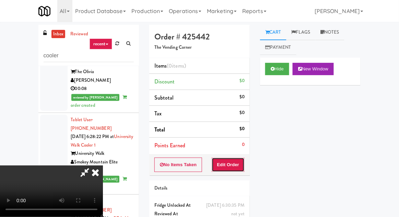
click at [243, 158] on button "Edit Order" at bounding box center [228, 165] width 33 height 14
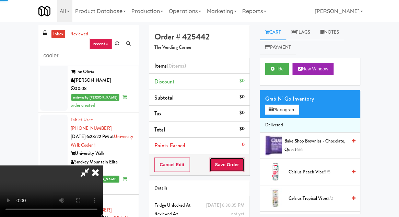
click at [239, 165] on button "Save Order" at bounding box center [227, 165] width 35 height 14
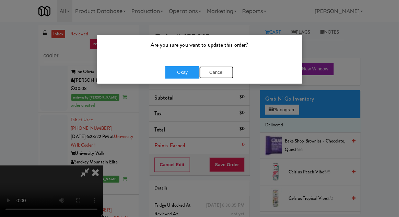
click at [227, 74] on button "Cancel" at bounding box center [216, 72] width 34 height 12
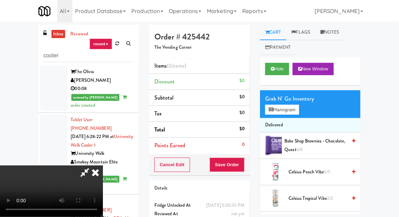
click at [345, 9] on link "[PERSON_NAME]" at bounding box center [339, 11] width 54 height 22
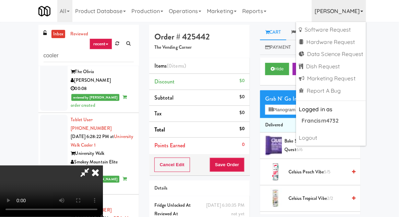
click at [399, 92] on div "inbox reviewed recent all unclear take inventory issue suspicious failed recent…" at bounding box center [199, 151] width 399 height 252
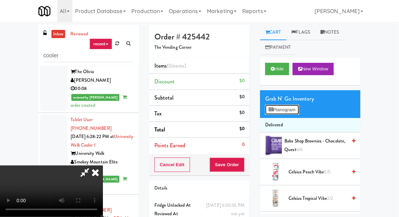
click at [276, 112] on button "Planogram" at bounding box center [282, 110] width 34 height 10
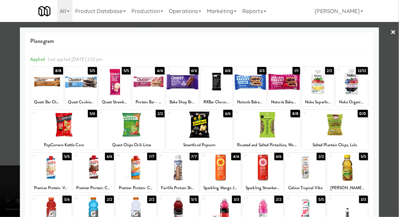
click at [252, 89] on div at bounding box center [250, 82] width 32 height 26
click at [390, 70] on div at bounding box center [199, 108] width 399 height 217
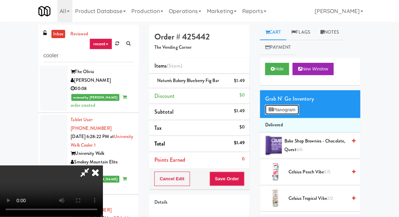
click at [282, 112] on button "Planogram" at bounding box center [282, 110] width 34 height 10
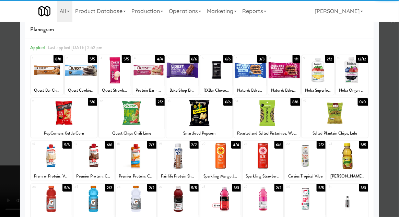
scroll to position [27, 0]
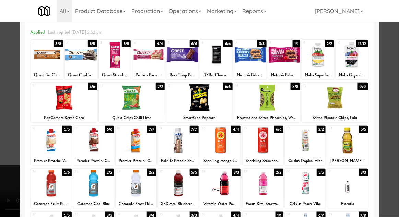
click at [174, 189] on div at bounding box center [178, 183] width 41 height 26
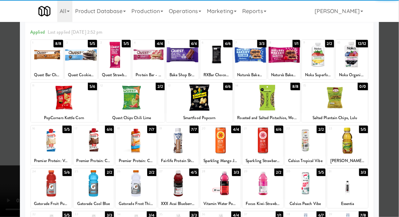
scroll to position [0, 0]
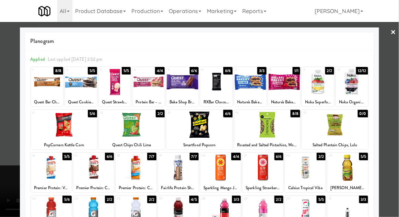
click at [3, 114] on div at bounding box center [199, 108] width 399 height 217
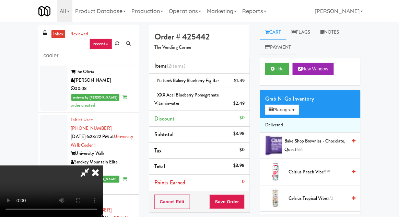
click at [254, 204] on div "Order # 425442 The Vending Corner Items (2 items ) Nature's Bakery Blueberry Fi…" at bounding box center [199, 154] width 111 height 258
click at [243, 201] on button "Save Order" at bounding box center [227, 202] width 35 height 14
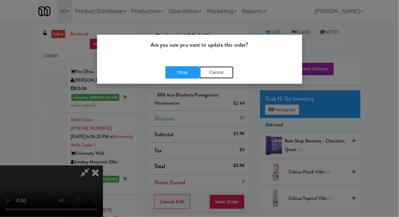
click at [221, 74] on button "Cancel" at bounding box center [216, 72] width 34 height 12
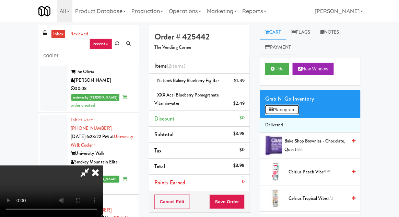
click at [288, 110] on button "Planogram" at bounding box center [282, 110] width 34 height 10
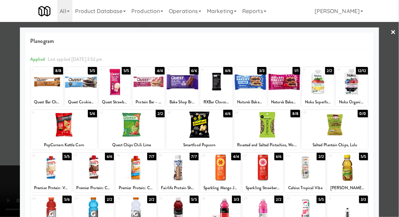
click at [13, 122] on div at bounding box center [199, 108] width 399 height 217
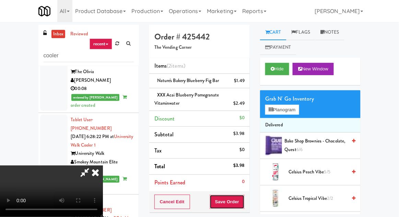
click at [245, 199] on button "Save Order" at bounding box center [227, 202] width 35 height 14
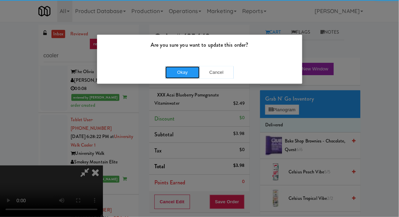
click at [179, 69] on button "Okay" at bounding box center [182, 72] width 34 height 12
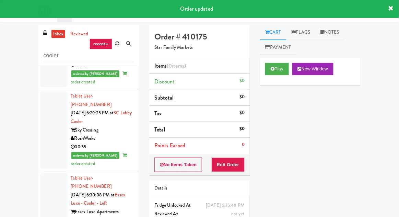
scroll to position [1794, 0]
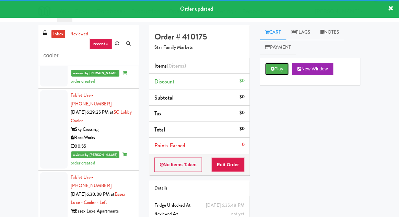
click at [287, 68] on button "Play" at bounding box center [277, 69] width 24 height 12
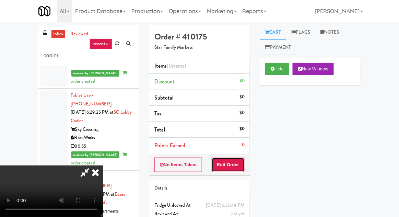
click at [240, 168] on button "Edit Order" at bounding box center [228, 165] width 33 height 14
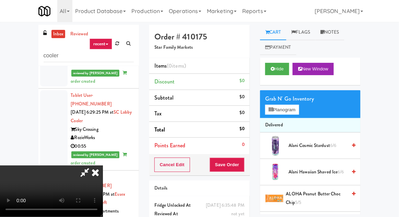
click at [304, 148] on span "Alani Cosmic Stardust 6/6" at bounding box center [318, 145] width 58 height 9
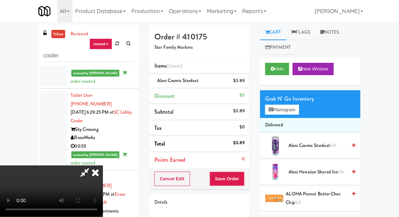
click at [249, 186] on div "Cancel Edit Save Order" at bounding box center [199, 178] width 101 height 21
click at [243, 180] on button "Save Order" at bounding box center [227, 179] width 35 height 14
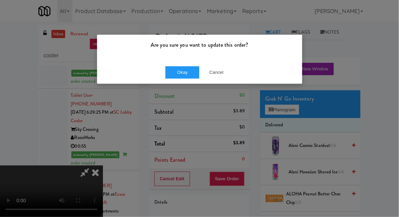
click at [185, 82] on div "Okay Cancel" at bounding box center [199, 72] width 205 height 23
click at [179, 76] on button "Okay" at bounding box center [182, 72] width 34 height 12
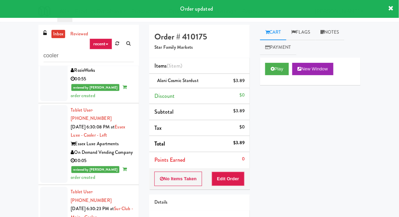
scroll to position [1865, 0]
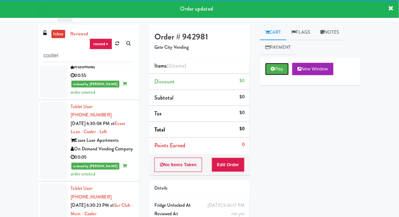
click at [284, 66] on button "Play" at bounding box center [277, 69] width 24 height 12
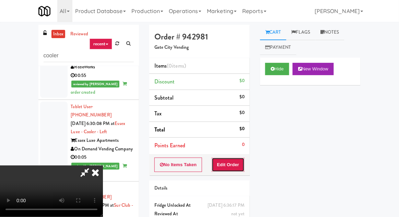
click at [242, 162] on button "Edit Order" at bounding box center [228, 165] width 33 height 14
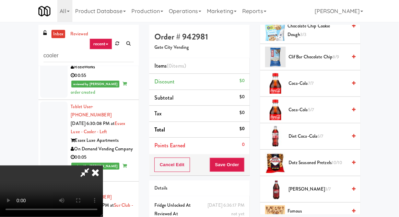
scroll to position [308, 0]
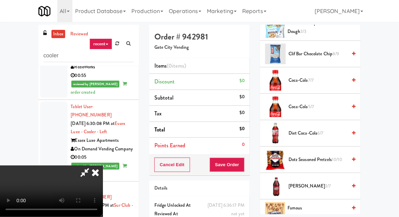
click at [308, 129] on span "Diet Coca-Cola 6/7" at bounding box center [318, 133] width 58 height 9
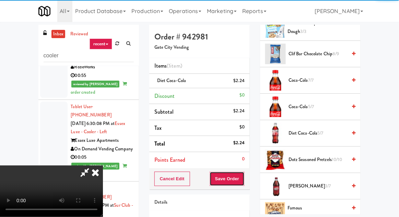
click at [244, 177] on button "Save Order" at bounding box center [227, 179] width 35 height 14
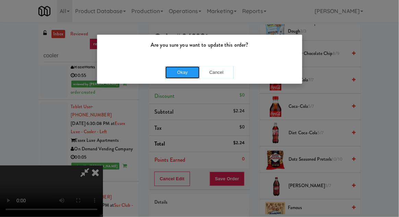
click at [189, 69] on button "Okay" at bounding box center [182, 72] width 34 height 12
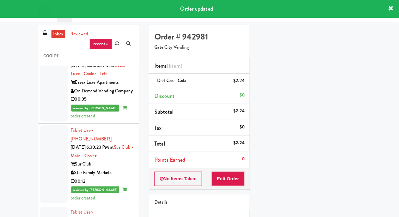
scroll to position [1924, 0]
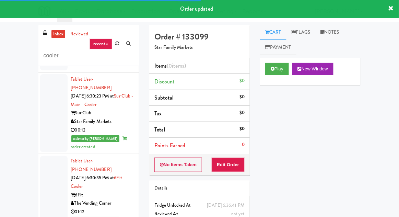
scroll to position [1979, 0]
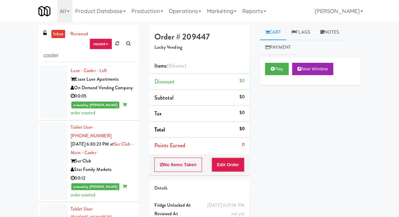
scroll to position [1926, 0]
click at [55, 52] on input "cooler" at bounding box center [89, 55] width 90 height 13
click at [71, 57] on input "cooler" at bounding box center [89, 55] width 90 height 13
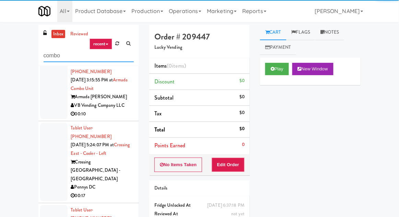
scroll to position [805, 0]
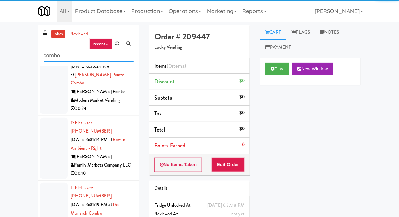
type input "combo"
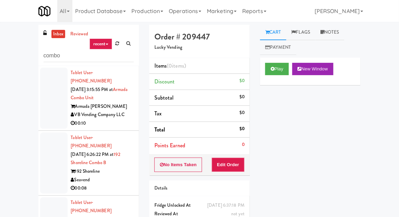
click at [17, 53] on div "inbox reviewed recent all unclear take inventory issue suspicious failed recent…" at bounding box center [199, 151] width 399 height 252
click at [69, 45] on div "combo" at bounding box center [89, 50] width 90 height 24
click at [58, 88] on div at bounding box center [53, 98] width 27 height 61
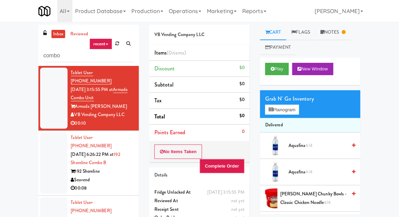
click at [328, 44] on ul "Cart Flags Notes Payment" at bounding box center [310, 40] width 101 height 30
click at [332, 29] on link "Notes" at bounding box center [333, 32] width 36 height 15
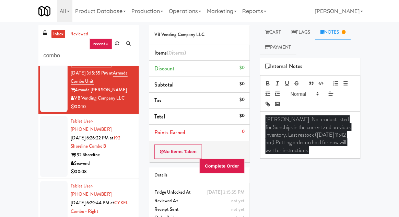
click at [50, 137] on div at bounding box center [53, 146] width 27 height 61
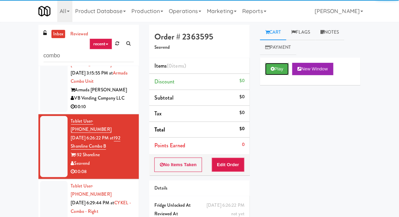
click at [280, 73] on button "Play" at bounding box center [277, 69] width 24 height 12
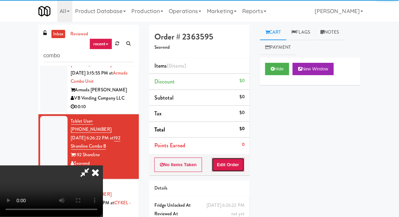
click at [241, 165] on button "Edit Order" at bounding box center [228, 165] width 33 height 14
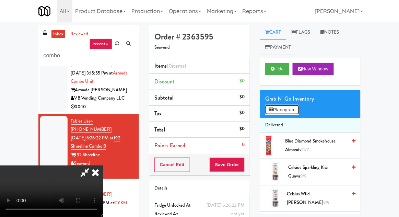
click at [281, 113] on button "Planogram" at bounding box center [282, 110] width 34 height 10
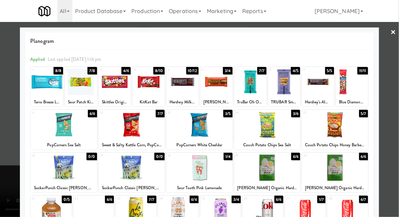
click at [200, 184] on div "Sour Tooth Pink Lemonade" at bounding box center [200, 188] width 64 height 9
click at [271, 126] on div at bounding box center [267, 125] width 66 height 26
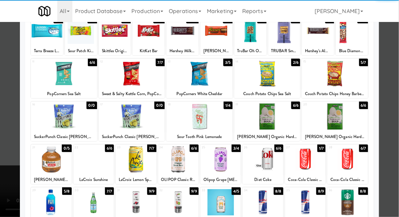
scroll to position [87, 0]
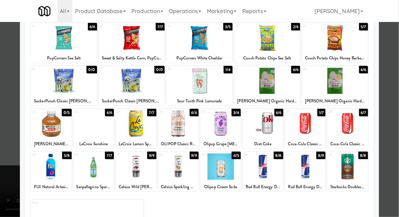
click at [13, 128] on div at bounding box center [199, 108] width 399 height 217
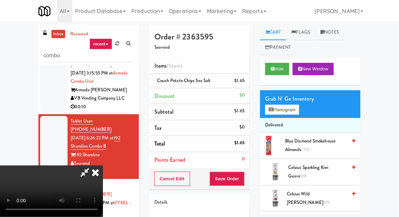
scroll to position [25, 0]
click at [288, 114] on button "Planogram" at bounding box center [282, 110] width 34 height 10
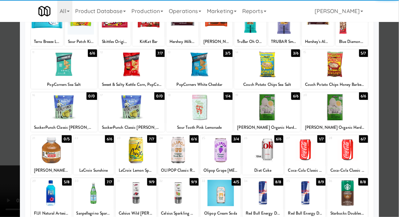
scroll to position [87, 0]
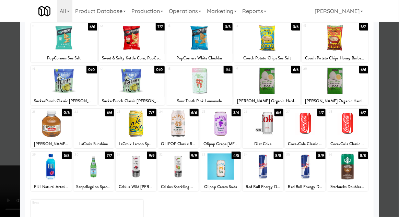
click at [220, 173] on div at bounding box center [220, 166] width 41 height 26
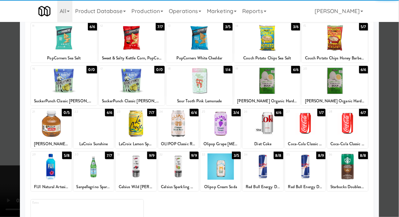
click at [5, 114] on div at bounding box center [199, 108] width 399 height 217
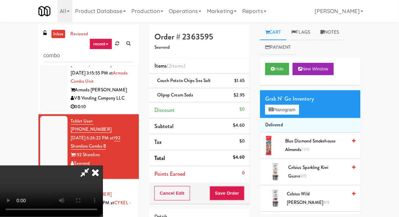
click at [274, 83] on div "Hide New Window" at bounding box center [310, 71] width 101 height 27
click at [273, 72] on button "Hide" at bounding box center [277, 69] width 24 height 12
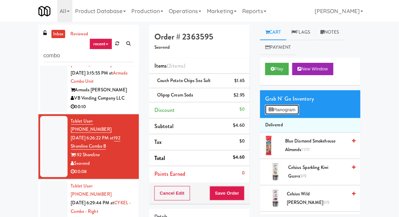
click at [274, 114] on button "Planogram" at bounding box center [282, 110] width 34 height 10
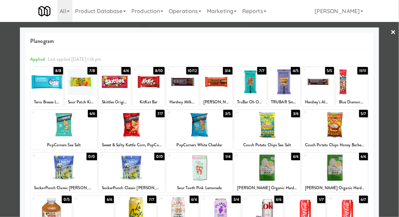
click at [198, 170] on div at bounding box center [199, 167] width 66 height 26
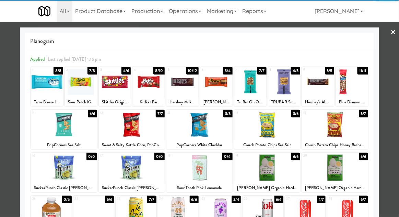
click at [17, 143] on div at bounding box center [199, 108] width 399 height 217
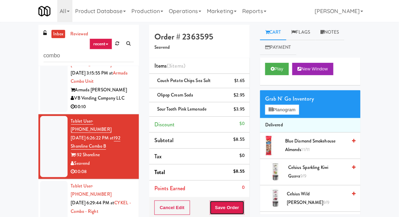
click at [234, 211] on button "Save Order" at bounding box center [227, 207] width 35 height 14
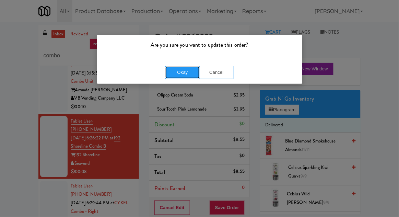
click at [180, 67] on button "Okay" at bounding box center [182, 72] width 34 height 12
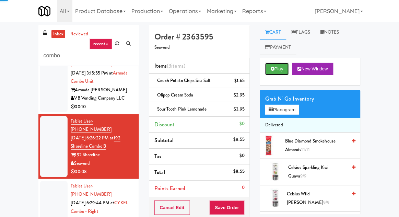
click at [274, 74] on button "Play" at bounding box center [277, 69] width 24 height 12
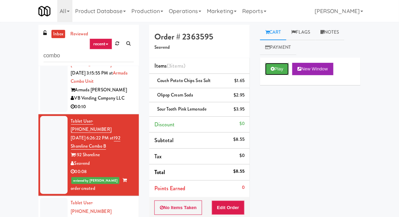
click at [281, 74] on button "Play" at bounding box center [277, 69] width 24 height 12
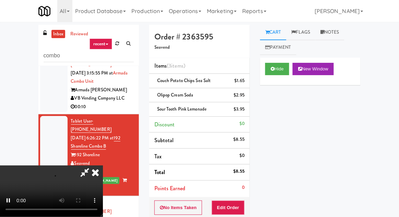
click at [399, 188] on div "inbox reviewed recent all unclear take inventory issue suspicious failed recent…" at bounding box center [199, 157] width 399 height 264
click at [275, 67] on button "Hide" at bounding box center [277, 69] width 24 height 12
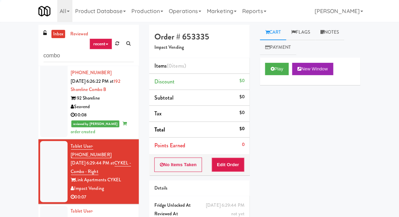
scroll to position [75, 0]
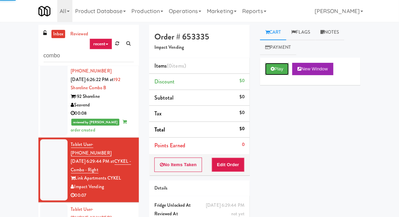
click at [281, 72] on button "Play" at bounding box center [277, 69] width 24 height 12
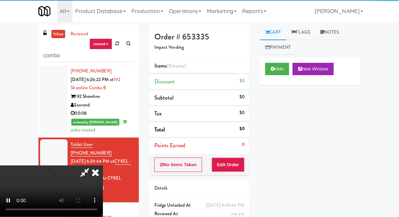
click at [249, 162] on div "No Items Taken Edit Order" at bounding box center [199, 164] width 101 height 21
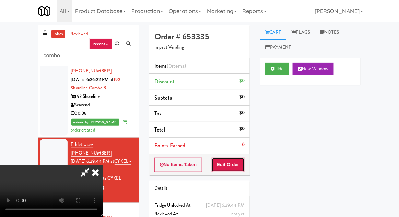
click at [242, 170] on button "Edit Order" at bounding box center [228, 165] width 33 height 14
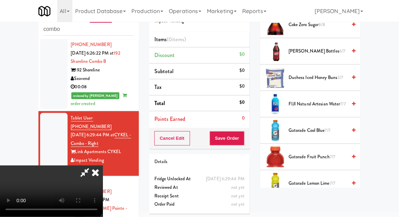
scroll to position [227, 0]
click at [321, 131] on span "Gatorade Cool Blue 7/7" at bounding box center [318, 130] width 58 height 9
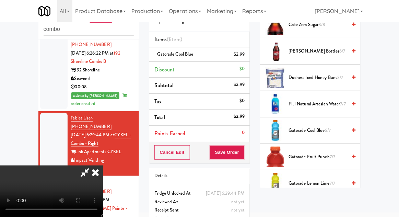
click at [333, 78] on span "Duchess Iced Honey Buns 3/7" at bounding box center [318, 77] width 58 height 9
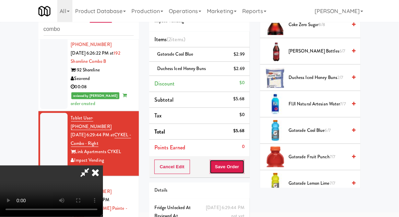
click at [243, 167] on button "Save Order" at bounding box center [227, 167] width 35 height 14
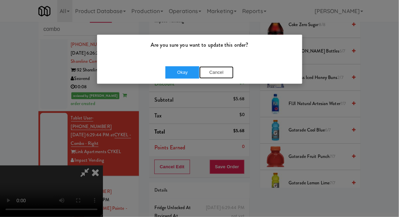
click at [204, 77] on button "Cancel" at bounding box center [216, 72] width 34 height 12
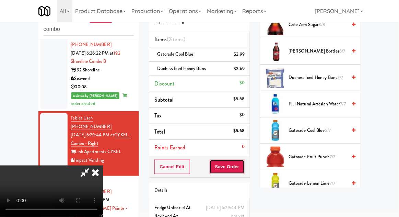
click at [242, 160] on button "Save Order" at bounding box center [227, 167] width 35 height 14
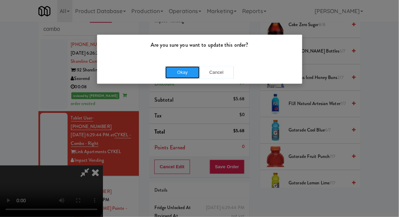
click at [175, 76] on button "Okay" at bounding box center [182, 72] width 34 height 12
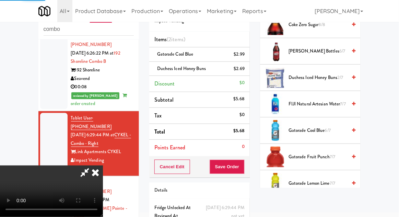
scroll to position [68, 0]
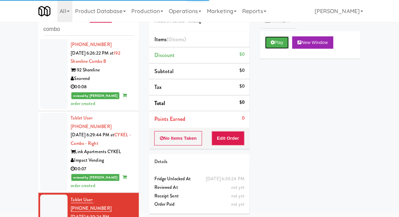
click at [277, 48] on button "Play" at bounding box center [277, 42] width 24 height 12
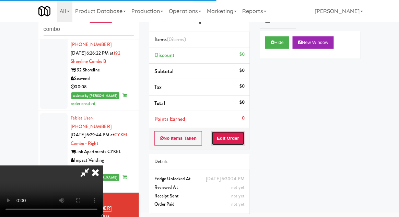
click at [242, 136] on button "Edit Order" at bounding box center [228, 138] width 33 height 14
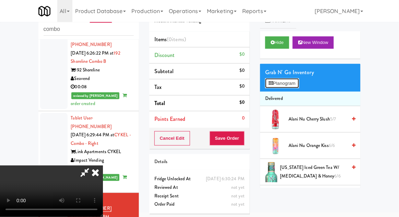
click at [295, 80] on button "Planogram" at bounding box center [282, 83] width 34 height 10
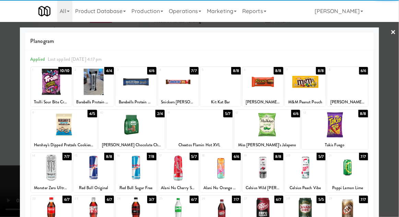
click at [140, 87] on div at bounding box center [136, 82] width 41 height 26
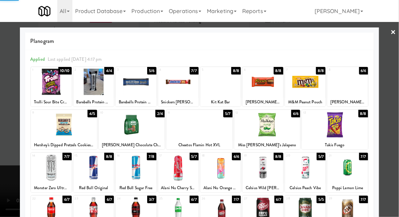
click at [8, 116] on div at bounding box center [199, 108] width 399 height 217
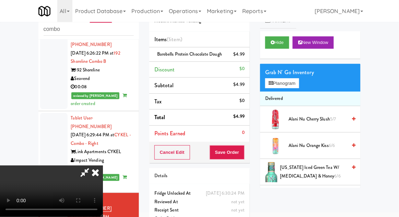
click at [247, 58] on li "Barebells Protein Chocolate Dough $4.99" at bounding box center [199, 54] width 101 height 14
click at [245, 55] on icon at bounding box center [245, 57] width 3 height 4
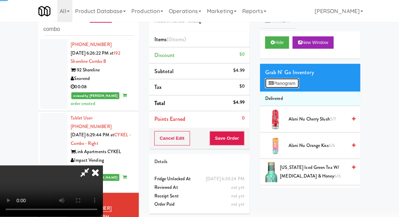
click at [268, 87] on button "Planogram" at bounding box center [282, 83] width 34 height 10
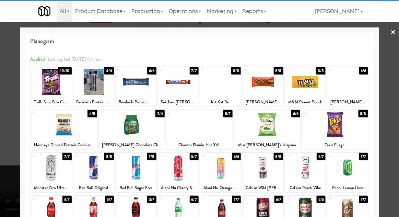
click at [92, 92] on div at bounding box center [93, 82] width 41 height 26
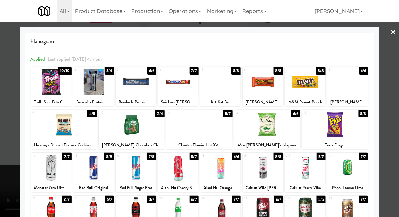
click at [7, 149] on div at bounding box center [199, 108] width 399 height 217
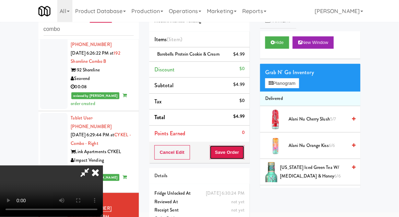
click at [244, 150] on button "Save Order" at bounding box center [227, 152] width 35 height 14
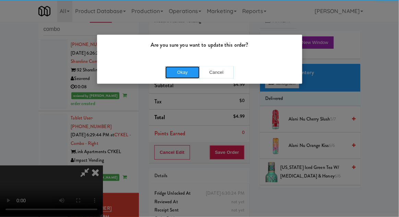
click at [184, 76] on button "Okay" at bounding box center [182, 72] width 34 height 12
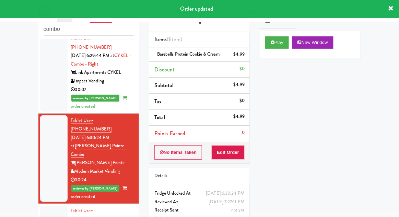
scroll to position [154, 0]
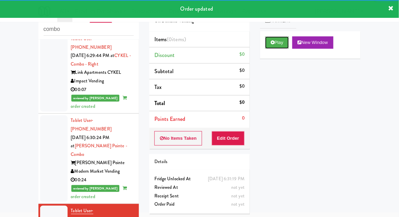
click at [279, 48] on button "Play" at bounding box center [277, 42] width 24 height 12
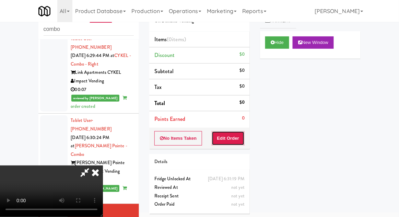
click at [242, 143] on button "Edit Order" at bounding box center [228, 138] width 33 height 14
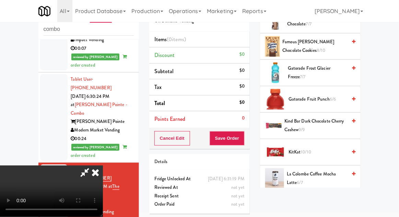
scroll to position [485, 0]
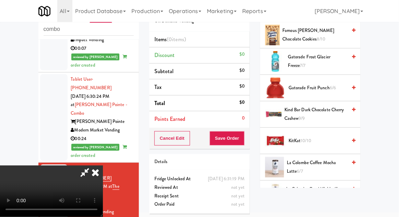
click at [308, 137] on span "10/10" at bounding box center [306, 140] width 11 height 7
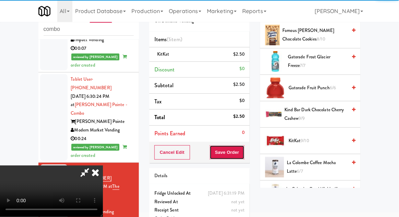
click at [244, 157] on button "Save Order" at bounding box center [227, 152] width 35 height 14
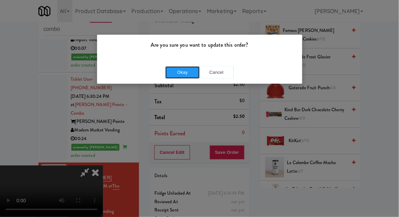
click at [186, 76] on button "Okay" at bounding box center [182, 72] width 34 height 12
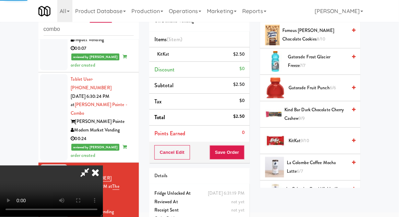
scroll to position [68, 0]
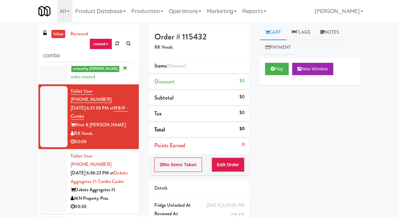
scroll to position [382, 0]
click at [110, 31] on div "inbox reviewed recent all unclear take inventory issue suspicious failed recent…" at bounding box center [88, 45] width 101 height 41
click at [120, 43] on link at bounding box center [117, 43] width 11 height 10
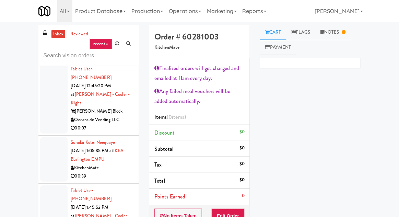
click at [46, 137] on div at bounding box center [53, 159] width 27 height 44
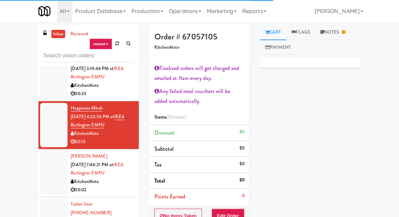
scroll to position [976, 0]
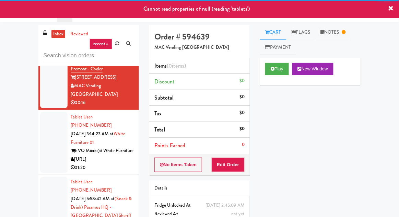
scroll to position [1134, 0]
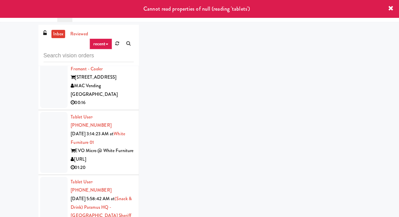
click at [49, 177] on div at bounding box center [53, 216] width 27 height 78
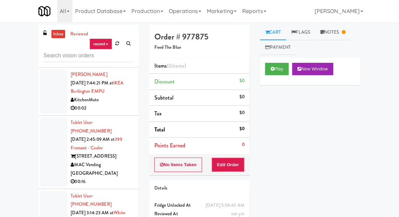
scroll to position [1054, 0]
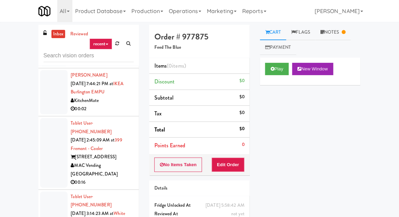
click at [335, 20] on link "[PERSON_NAME]" at bounding box center [339, 11] width 54 height 22
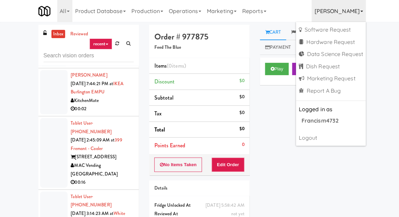
click at [340, 15] on link "[PERSON_NAME]" at bounding box center [339, 11] width 54 height 22
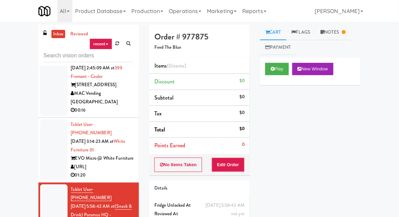
scroll to position [1125, 0]
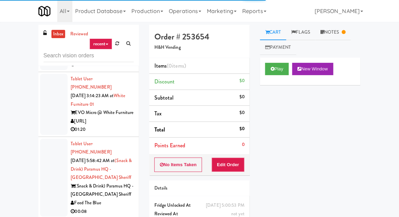
scroll to position [1173, 0]
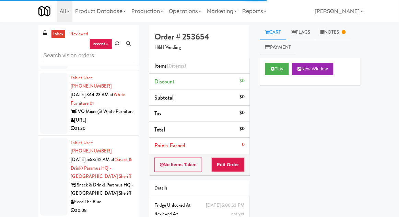
click at [343, 25] on link "Notes" at bounding box center [333, 32] width 36 height 15
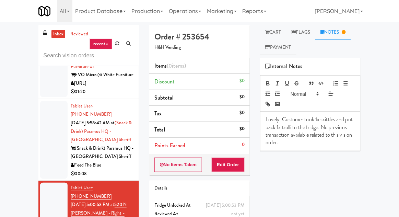
scroll to position [1210, 0]
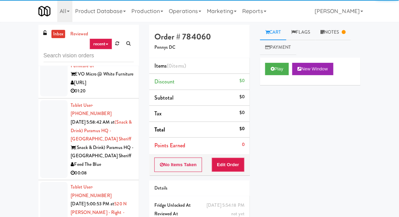
click at [345, 30] on icon at bounding box center [344, 32] width 4 height 4
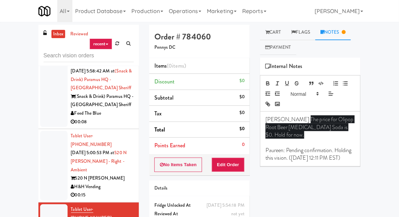
scroll to position [1261, 0]
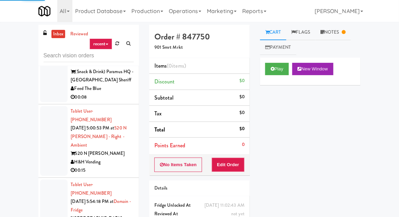
scroll to position [1287, 0]
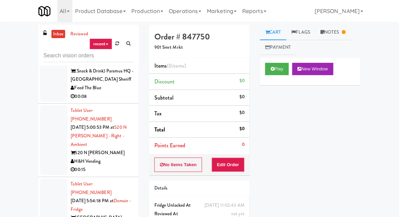
click at [329, 35] on link "Notes" at bounding box center [333, 32] width 36 height 15
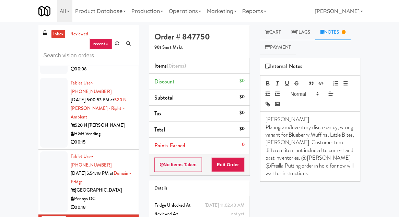
scroll to position [1317, 0]
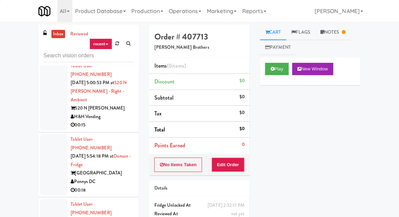
scroll to position [1331, 0]
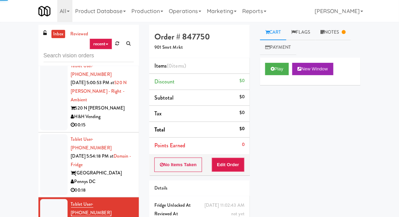
click at [342, 38] on link "Notes" at bounding box center [333, 32] width 36 height 15
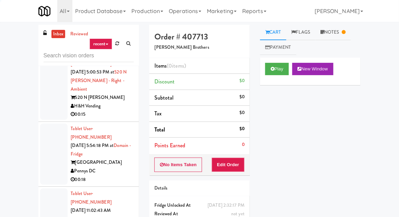
scroll to position [1354, 0]
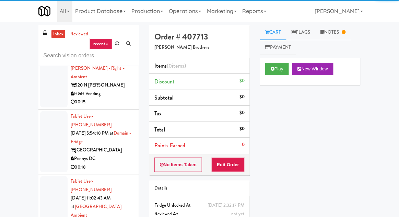
click at [341, 20] on link "[PERSON_NAME]" at bounding box center [339, 11] width 54 height 22
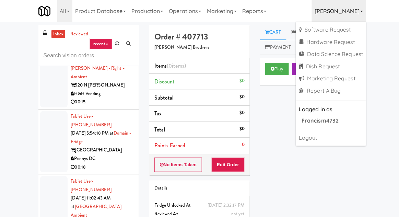
click at [340, 16] on link "[PERSON_NAME]" at bounding box center [339, 11] width 54 height 22
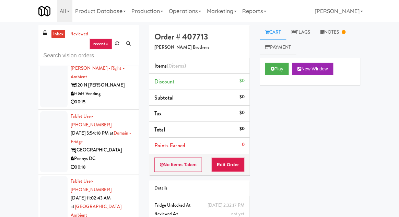
click at [340, 38] on link "Notes" at bounding box center [333, 32] width 36 height 15
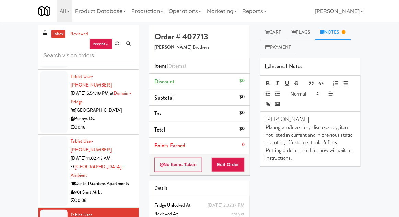
scroll to position [1394, 0]
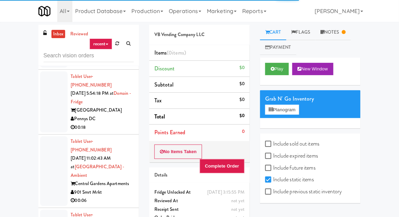
click at [329, 38] on link "Notes" at bounding box center [333, 32] width 36 height 15
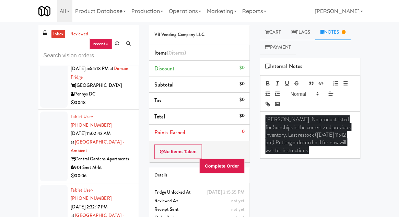
scroll to position [1420, 0]
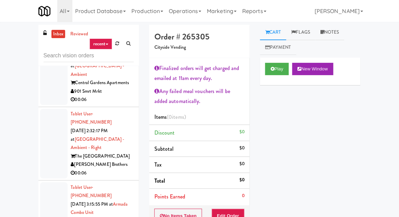
scroll to position [1489, 0]
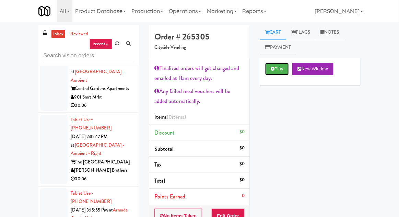
click at [276, 66] on button "Play" at bounding box center [277, 69] width 24 height 12
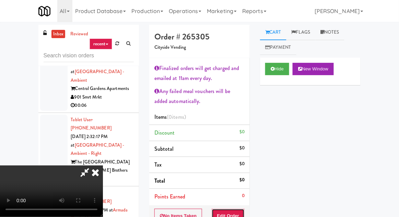
click at [238, 213] on button "Edit Order" at bounding box center [228, 216] width 33 height 14
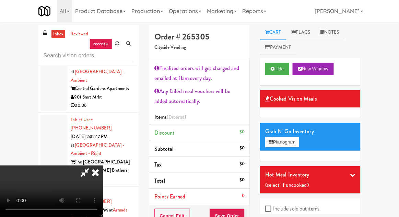
scroll to position [25, 0]
click at [279, 79] on div "Hide New Window" at bounding box center [310, 71] width 101 height 27
click at [283, 69] on button "Hide" at bounding box center [277, 69] width 24 height 12
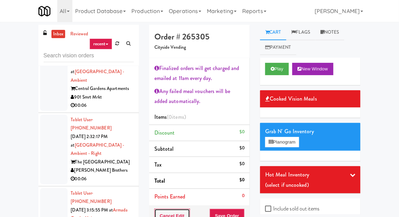
click at [169, 214] on button "Cancel Edit" at bounding box center [172, 216] width 36 height 14
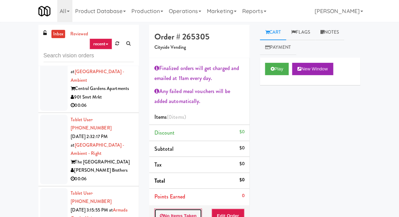
click at [170, 210] on button "No Items Taken" at bounding box center [178, 216] width 48 height 14
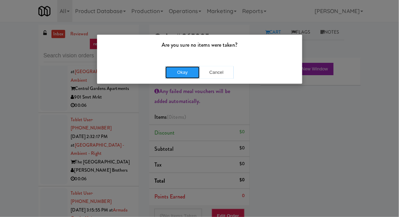
click at [179, 71] on button "Okay" at bounding box center [182, 72] width 34 height 12
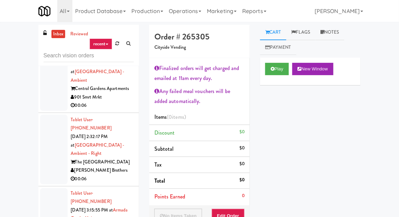
click at [341, 33] on link "Notes" at bounding box center [329, 32] width 29 height 15
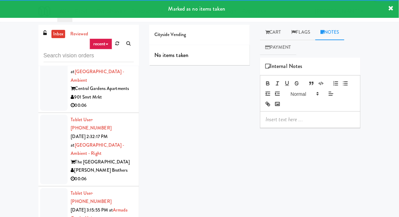
click at [275, 118] on p at bounding box center [311, 120] width 90 height 8
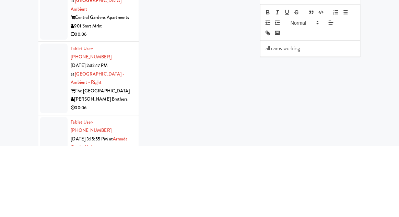
click at [279, 121] on p "all cams working" at bounding box center [311, 120] width 90 height 8
click at [292, 119] on p "all cams working" at bounding box center [311, 120] width 90 height 8
copy p "all cams working"
click at [197, 145] on div "Cityside Vending No items taken Cart Flags Notes Payment Play New Window Primar…" at bounding box center [255, 119] width 222 height 189
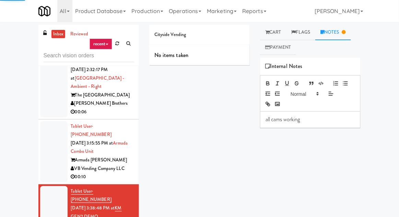
scroll to position [1556, 0]
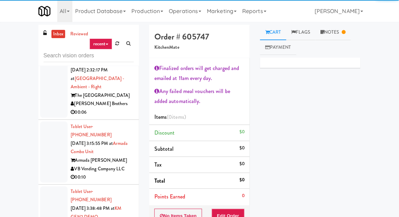
click at [338, 37] on link "Notes" at bounding box center [333, 32] width 36 height 15
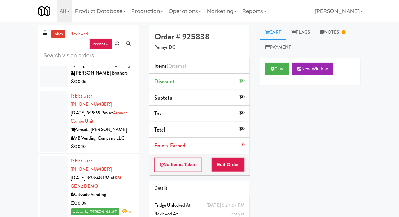
scroll to position [1588, 0]
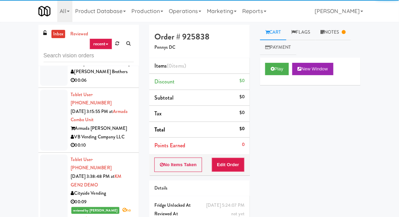
click at [327, 37] on link "Notes" at bounding box center [333, 32] width 36 height 15
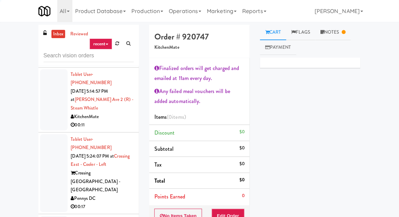
scroll to position [1747, 0]
click at [334, 39] on link "Notes" at bounding box center [333, 32] width 36 height 15
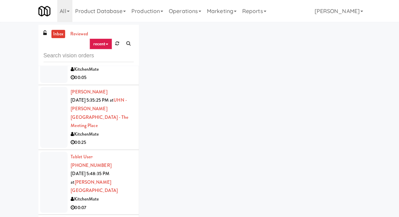
scroll to position [1953, 0]
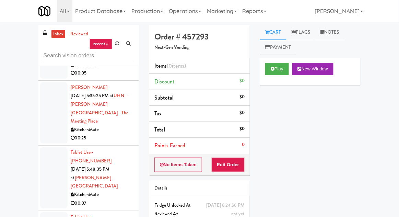
click at [280, 69] on button "Play" at bounding box center [277, 69] width 24 height 12
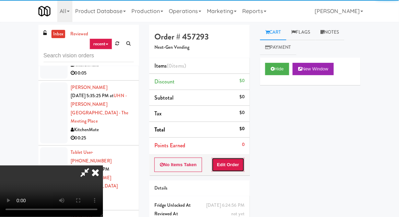
click at [233, 163] on button "Edit Order" at bounding box center [228, 165] width 33 height 14
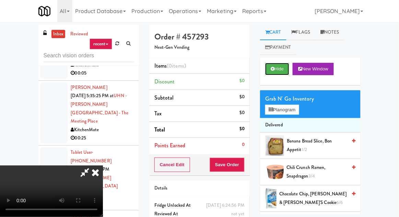
click at [282, 66] on button "Hide" at bounding box center [277, 69] width 24 height 12
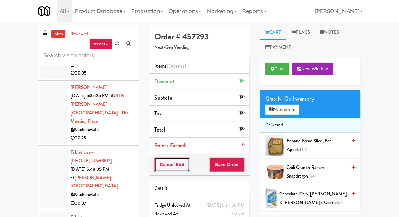
click at [163, 170] on button "Cancel Edit" at bounding box center [172, 165] width 36 height 14
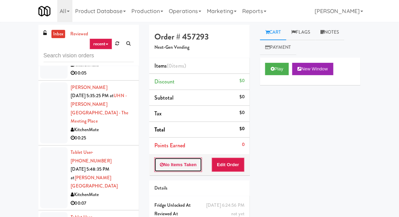
click at [163, 159] on button "No Items Taken" at bounding box center [178, 165] width 48 height 14
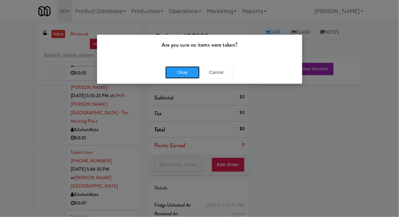
click at [168, 74] on button "Okay" at bounding box center [182, 72] width 34 height 12
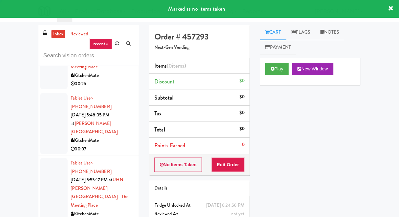
scroll to position [2009, 0]
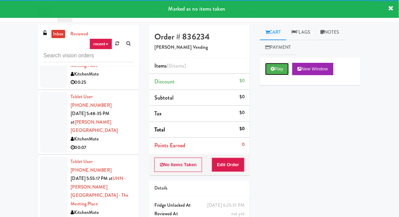
click at [282, 70] on button "Play" at bounding box center [277, 69] width 24 height 12
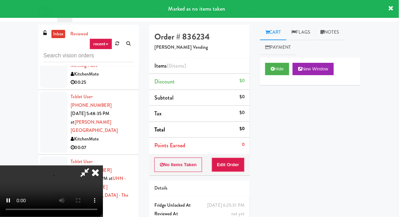
click at [230, 152] on li "Points Earned 0" at bounding box center [199, 146] width 101 height 16
click at [231, 159] on button "Edit Order" at bounding box center [228, 165] width 33 height 14
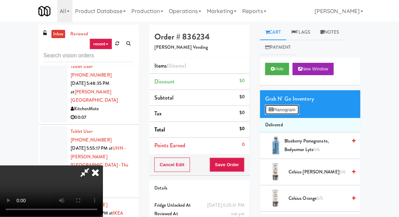
click at [283, 113] on button "Planogram" at bounding box center [282, 110] width 34 height 10
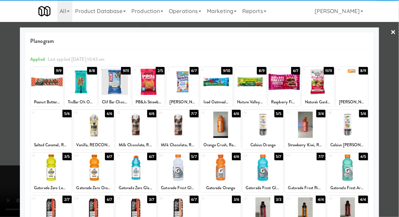
scroll to position [87, 0]
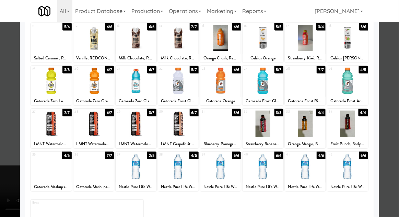
click at [310, 168] on div at bounding box center [305, 166] width 41 height 26
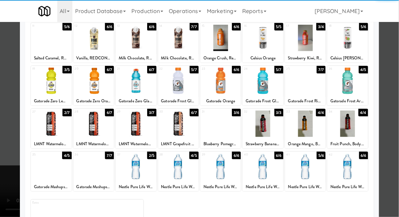
click at [11, 124] on div at bounding box center [199, 108] width 399 height 217
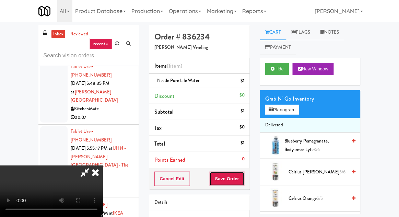
click at [244, 179] on button "Save Order" at bounding box center [227, 179] width 35 height 14
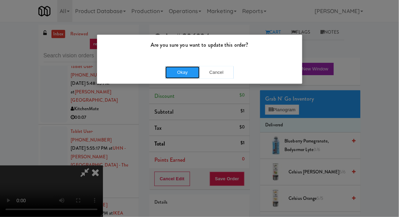
click at [185, 76] on button "Okay" at bounding box center [182, 72] width 34 height 12
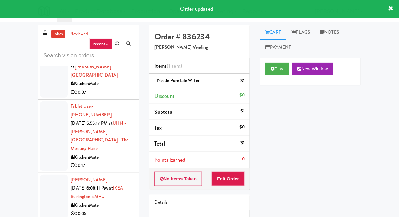
scroll to position [2074, 0]
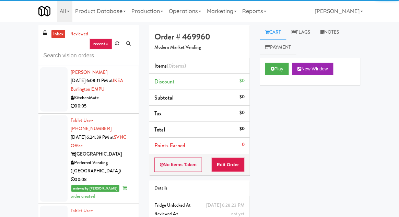
scroll to position [2172, 0]
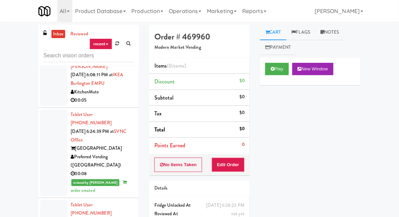
scroll to position [2178, 0]
click at [286, 67] on button "Play" at bounding box center [277, 69] width 24 height 12
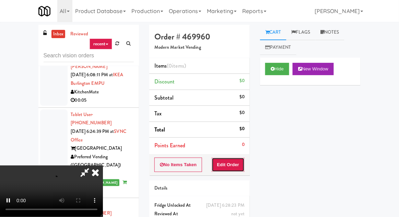
click at [244, 169] on button "Edit Order" at bounding box center [228, 165] width 33 height 14
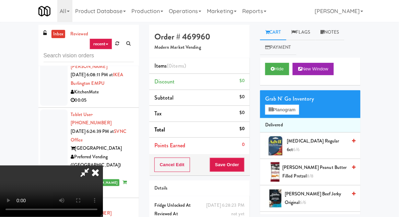
scroll to position [12, 0]
click at [299, 167] on span "[PERSON_NAME] Peanut Butter Filled Pretzel 8/8" at bounding box center [315, 171] width 65 height 17
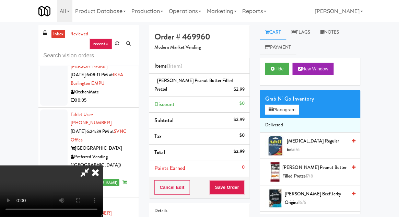
scroll to position [0, 0]
click at [243, 186] on button "Save Order" at bounding box center [227, 187] width 35 height 14
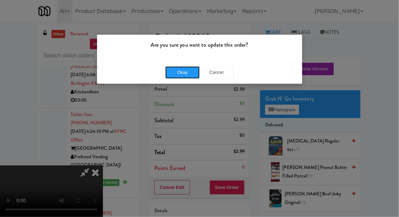
click at [181, 78] on button "Okay" at bounding box center [182, 72] width 34 height 12
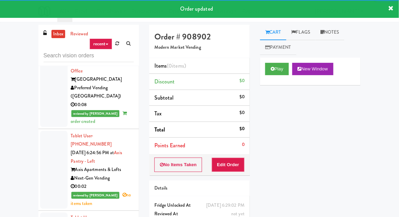
scroll to position [2248, 0]
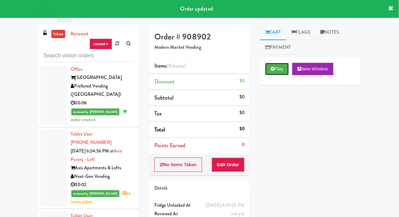
click at [286, 63] on button "Play" at bounding box center [277, 69] width 24 height 12
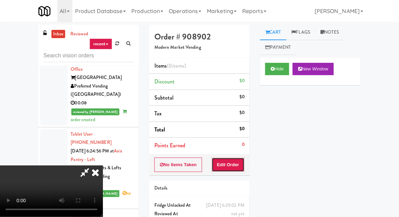
click at [244, 168] on button "Edit Order" at bounding box center [228, 165] width 33 height 14
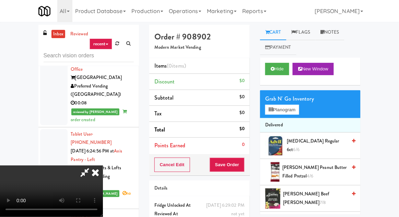
click at [294, 166] on span "[PERSON_NAME] Peanut Butter Filled Pretzel 4/6" at bounding box center [315, 171] width 65 height 17
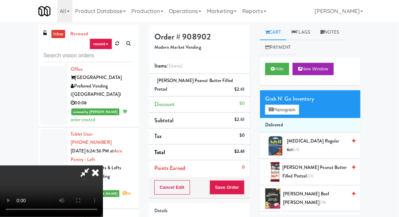
click at [345, 46] on ul "Cart Flags Notes Payment" at bounding box center [310, 40] width 101 height 30
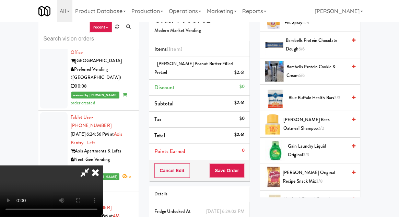
scroll to position [0, 0]
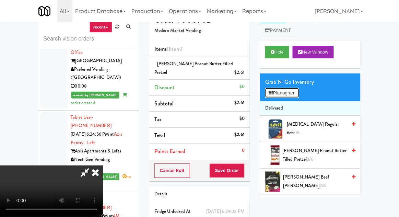
click at [289, 95] on button "Planogram" at bounding box center [282, 93] width 34 height 10
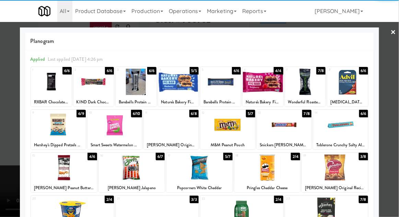
click at [122, 173] on div at bounding box center [132, 167] width 66 height 26
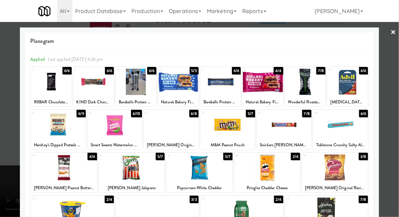
click at [5, 163] on div at bounding box center [199, 108] width 399 height 217
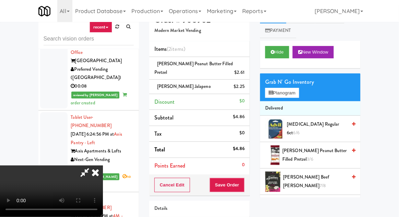
click at [249, 183] on div "Cancel Edit Save Order" at bounding box center [199, 184] width 101 height 21
click at [244, 179] on button "Save Order" at bounding box center [227, 185] width 35 height 14
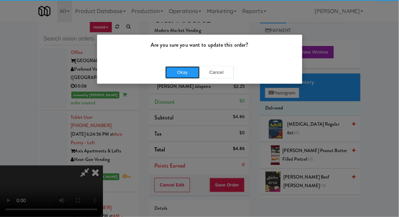
click at [183, 77] on button "Okay" at bounding box center [182, 72] width 34 height 12
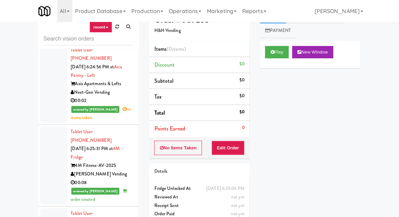
scroll to position [2316, 0]
click at [282, 57] on button "Play" at bounding box center [277, 52] width 24 height 12
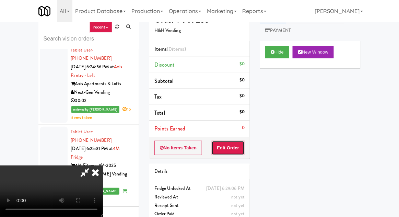
click at [245, 143] on button "Edit Order" at bounding box center [228, 148] width 33 height 14
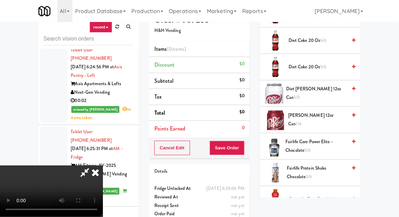
scroll to position [379, 0]
click at [313, 141] on span "Fairlife Core Power Elite - Chocolate 5/6" at bounding box center [316, 146] width 61 height 17
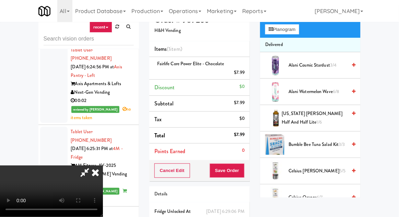
scroll to position [0, 0]
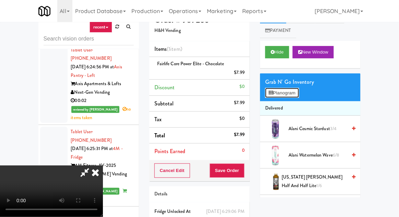
click at [290, 95] on button "Planogram" at bounding box center [282, 93] width 34 height 10
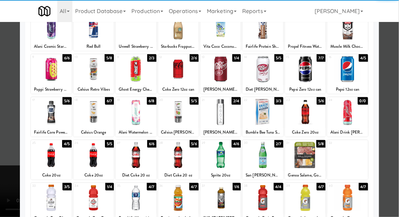
scroll to position [87, 0]
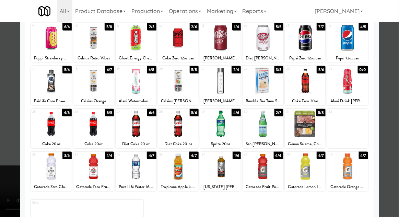
click at [136, 172] on div at bounding box center [136, 166] width 41 height 26
click at [391, 99] on div at bounding box center [199, 108] width 399 height 217
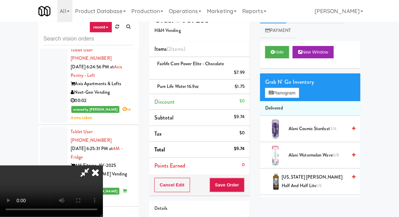
click at [252, 183] on div "Order # 987266 H&H Vending Items (2 items ) Fairlife Core Power Elite - Chocola…" at bounding box center [199, 137] width 111 height 258
click at [249, 186] on div "Cancel Edit Save Order" at bounding box center [199, 184] width 101 height 21
click at [243, 186] on button "Save Order" at bounding box center [227, 185] width 35 height 14
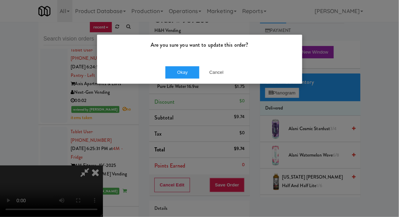
click at [195, 91] on div "Are you sure you want to update this order? Okay Cancel" at bounding box center [199, 108] width 399 height 217
click at [183, 70] on button "Okay" at bounding box center [182, 72] width 34 height 12
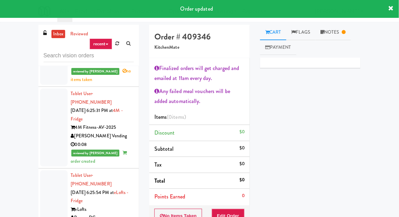
scroll to position [2376, 0]
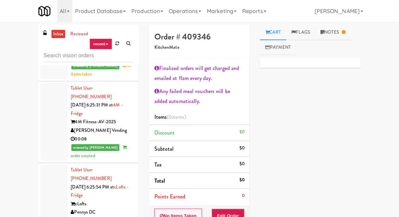
click at [336, 28] on link "Notes" at bounding box center [333, 32] width 36 height 15
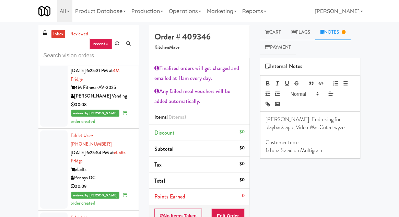
scroll to position [2417, 0]
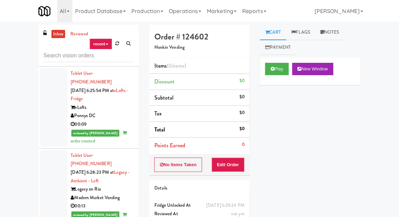
scroll to position [2473, 0]
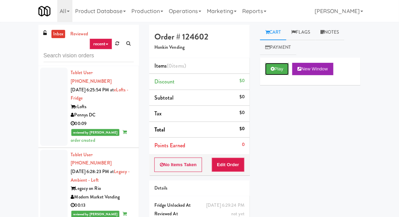
click at [286, 66] on button "Play" at bounding box center [277, 69] width 24 height 12
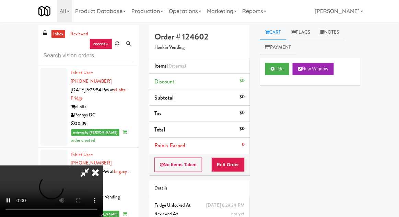
click at [252, 163] on div "Order # 124602 Honkin Vending Items (0 items ) Discount $0 Subtotal $0 Tax $0 T…" at bounding box center [199, 135] width 111 height 221
click at [243, 168] on button "Edit Order" at bounding box center [228, 165] width 33 height 14
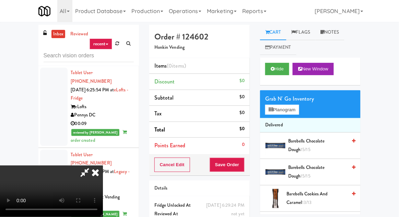
scroll to position [0, 0]
click at [289, 112] on button "Planogram" at bounding box center [282, 110] width 34 height 10
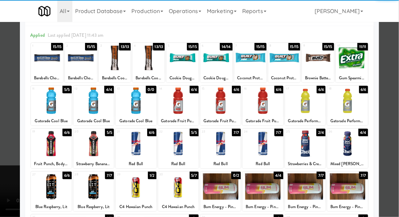
scroll to position [25, 0]
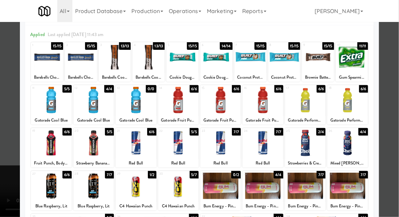
click at [49, 182] on div at bounding box center [51, 186] width 41 height 26
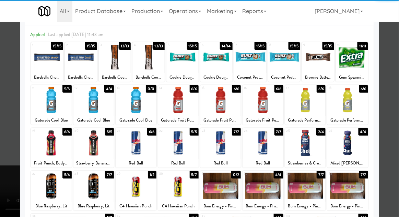
click at [9, 143] on div at bounding box center [199, 108] width 399 height 217
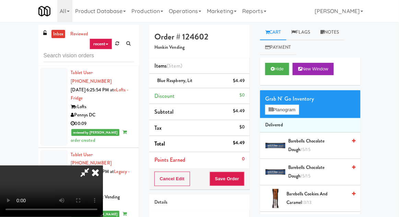
click at [251, 176] on div "Order # 124602 Honkin Vending Items (1 item ) Blue Raspberry, Lit $4.49 Discoun…" at bounding box center [199, 142] width 111 height 235
click at [243, 182] on button "Save Order" at bounding box center [227, 179] width 35 height 14
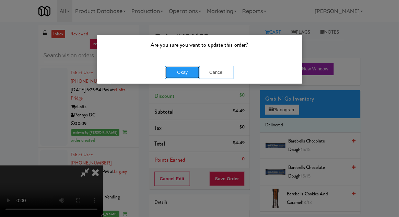
click at [183, 77] on button "Okay" at bounding box center [182, 72] width 34 height 12
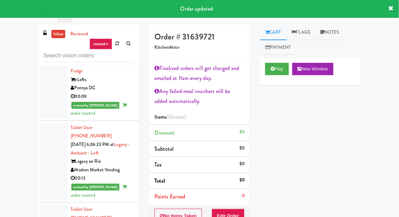
scroll to position [2501, 0]
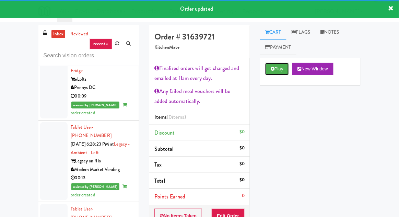
click at [284, 70] on button "Play" at bounding box center [277, 69] width 24 height 12
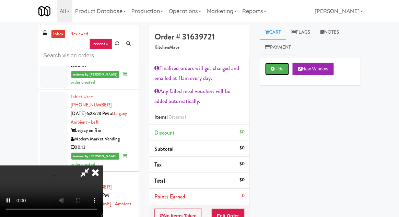
scroll to position [2534, 0]
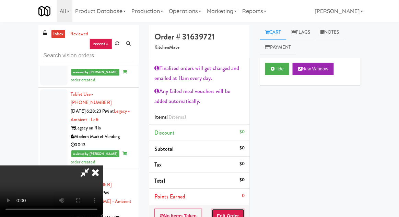
click at [243, 214] on button "Edit Order" at bounding box center [228, 216] width 33 height 14
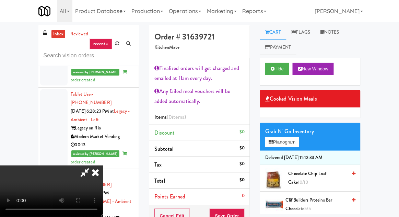
scroll to position [42, 0]
click at [399, 141] on div "inbox reviewed recent all unclear take inventory issue suspicious failed recent…" at bounding box center [199, 161] width 399 height 272
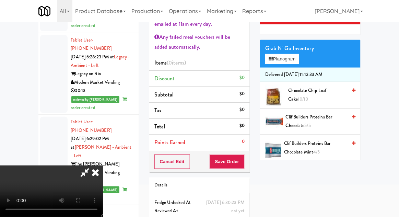
scroll to position [33, 0]
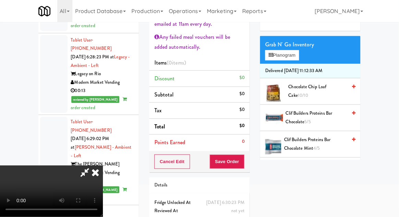
click at [320, 124] on span "Clif Builders proteins Bar Chocolate 5/5" at bounding box center [316, 117] width 61 height 17
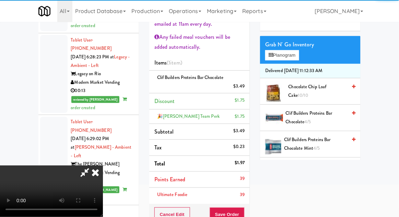
click at [246, 188] on li "Ultimate Foodie 39" at bounding box center [199, 195] width 101 height 14
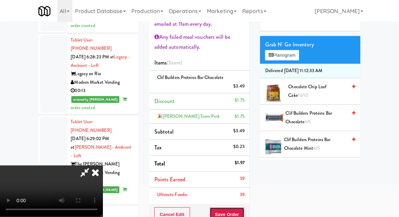
click at [242, 211] on button "Save Order" at bounding box center [227, 214] width 35 height 14
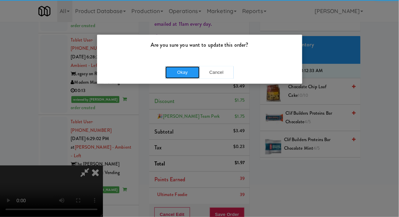
click at [184, 73] on button "Okay" at bounding box center [182, 72] width 34 height 12
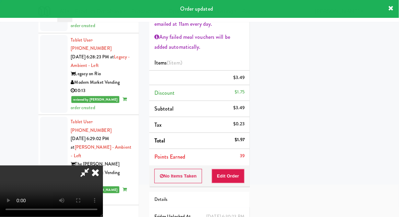
scroll to position [0, 0]
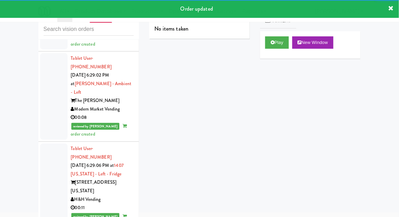
scroll to position [2626, 0]
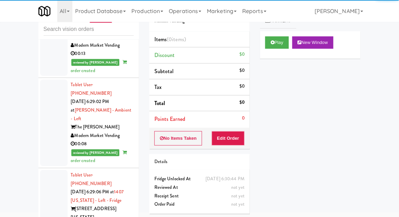
scroll to position [2595, 0]
